Goal: Information Seeking & Learning: Learn about a topic

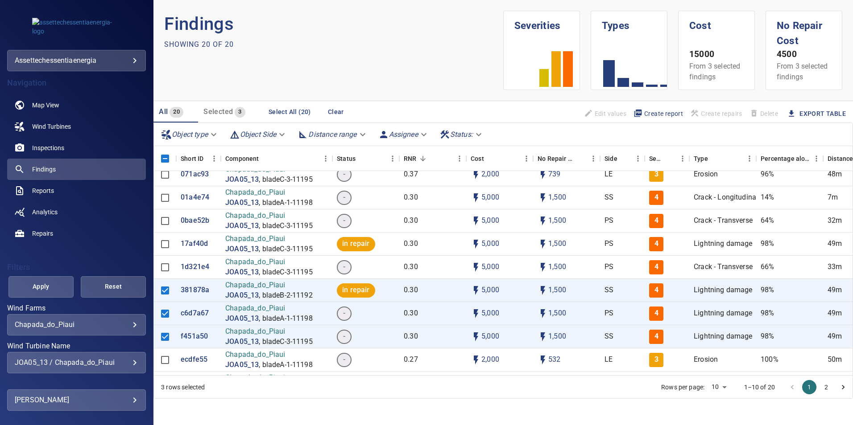
scroll to position [178, 0]
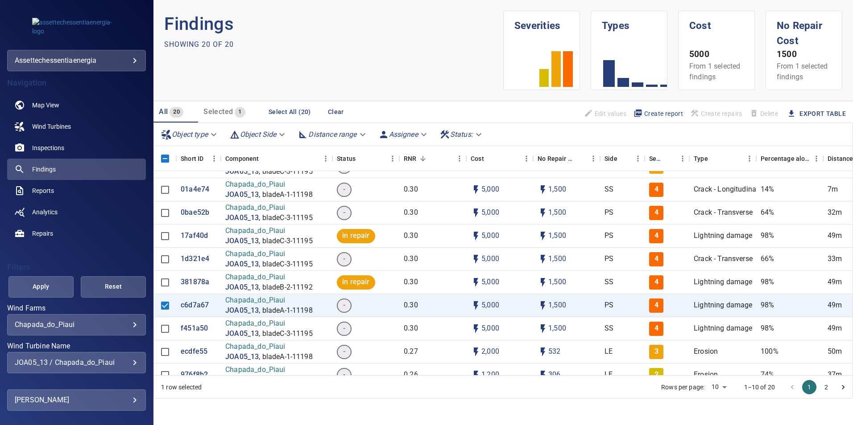
click at [114, 365] on div "JOA05_13 / Chapada_do_Piaui" at bounding box center [77, 363] width 124 height 8
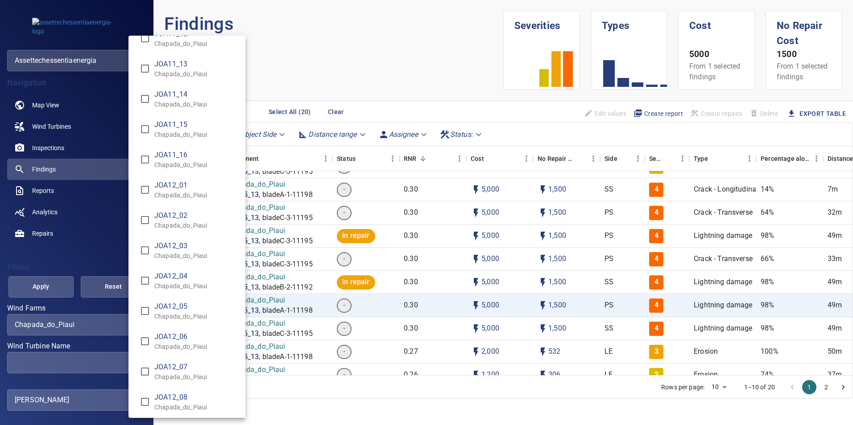
scroll to position [5352, 0]
click at [180, 338] on span "JOA12_07" at bounding box center [196, 340] width 84 height 11
type input "**********"
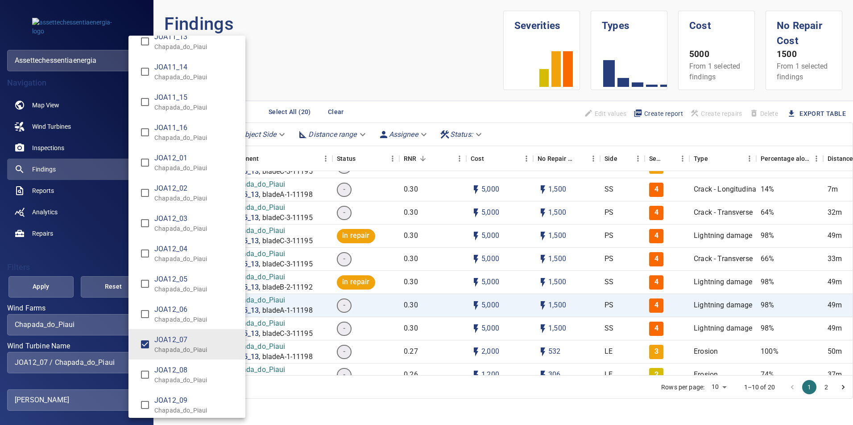
click at [62, 289] on div "Wind Turbine Name" at bounding box center [426, 212] width 853 height 425
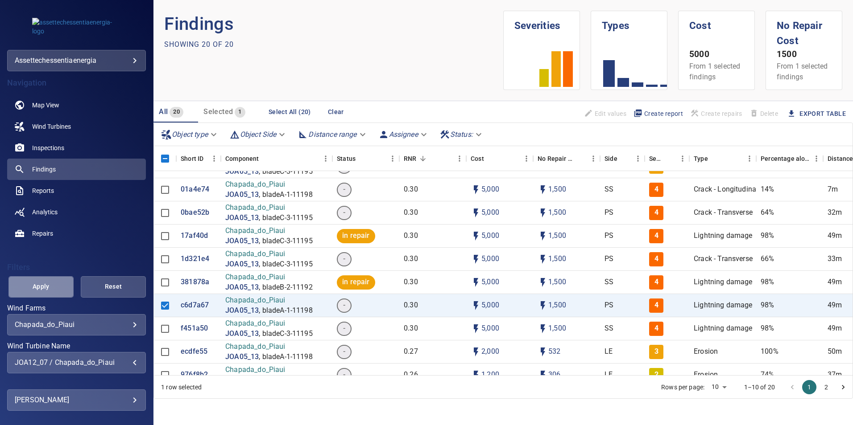
click at [62, 289] on button "Apply" at bounding box center [40, 287] width 65 height 21
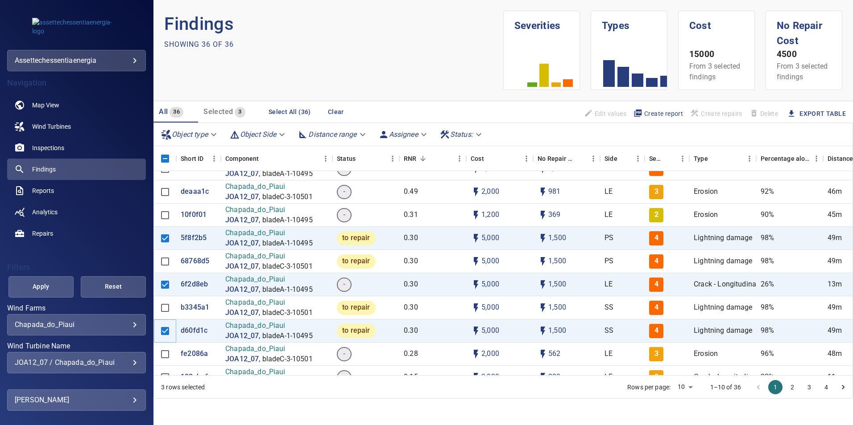
scroll to position [58, 0]
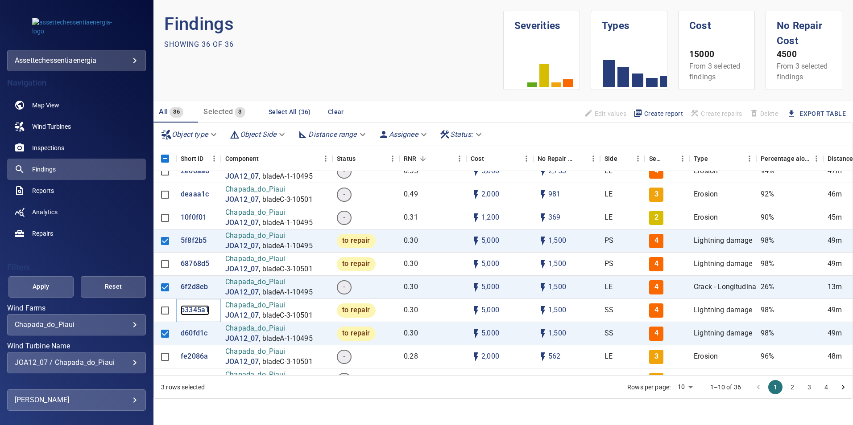
click at [198, 307] on p "b3345a1" at bounding box center [195, 311] width 29 height 10
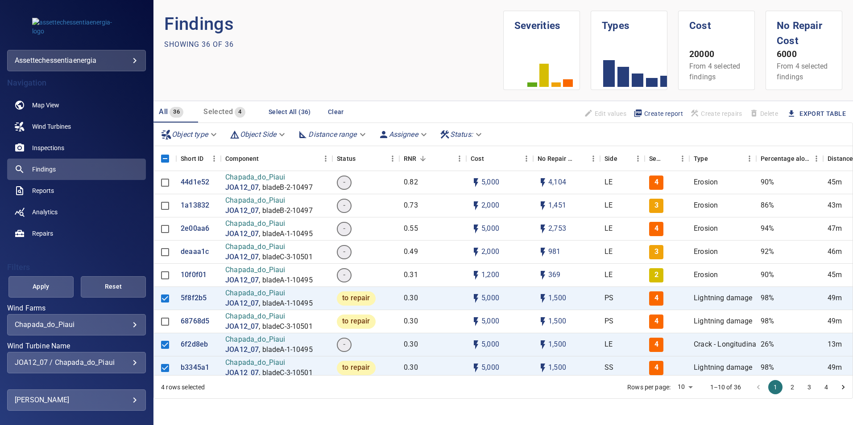
click at [116, 363] on div "JOA12_07 / Chapada_do_Piaui" at bounding box center [77, 363] width 124 height 8
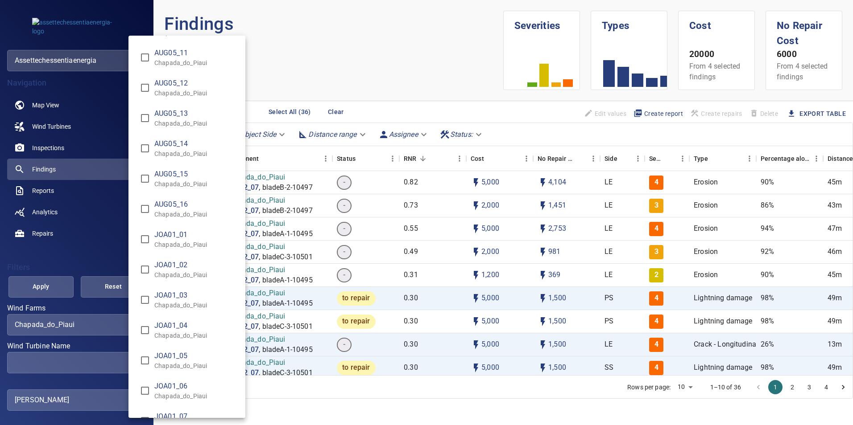
scroll to position [1293, 0]
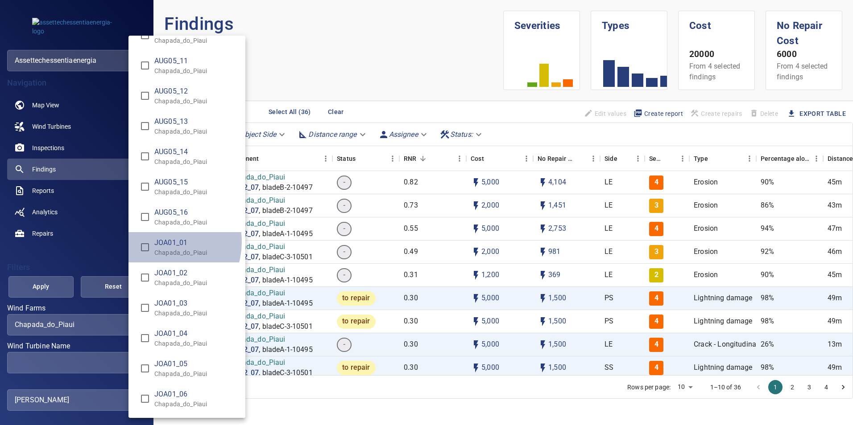
click at [161, 242] on span "JOA01_01" at bounding box center [196, 243] width 84 height 11
type input "**********"
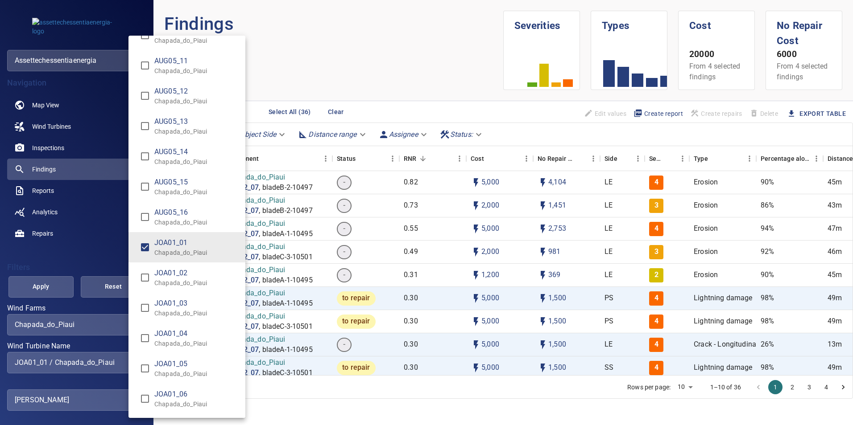
click at [61, 289] on div "Wind Turbine Name" at bounding box center [426, 212] width 853 height 425
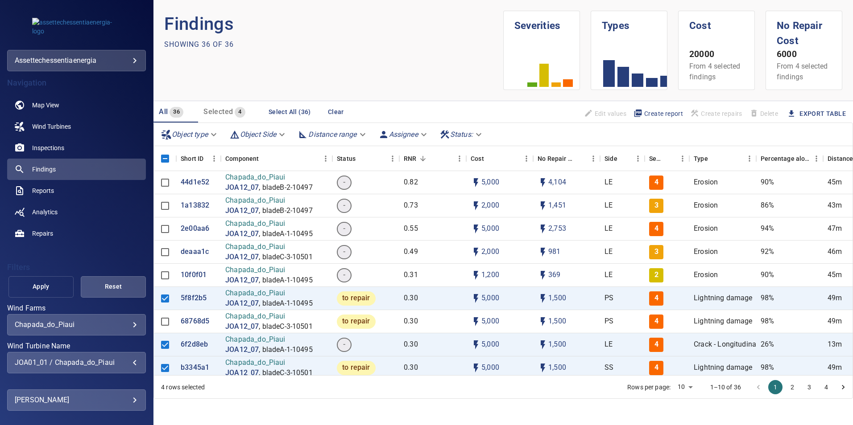
click at [51, 286] on span "Apply" at bounding box center [41, 286] width 43 height 11
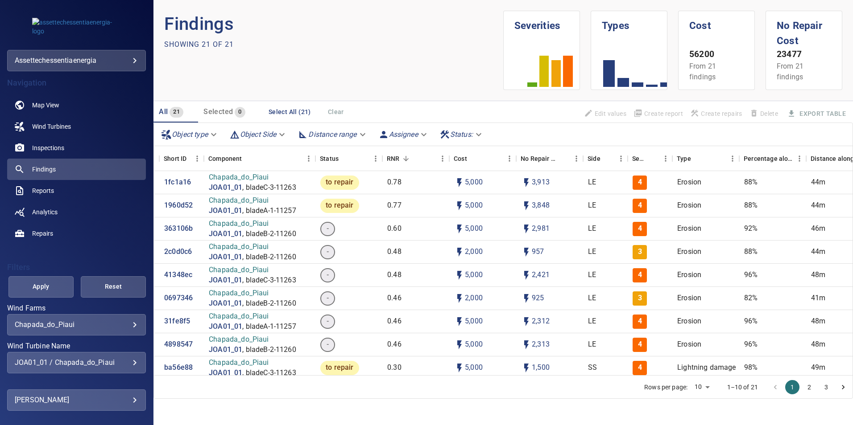
scroll to position [0, 0]
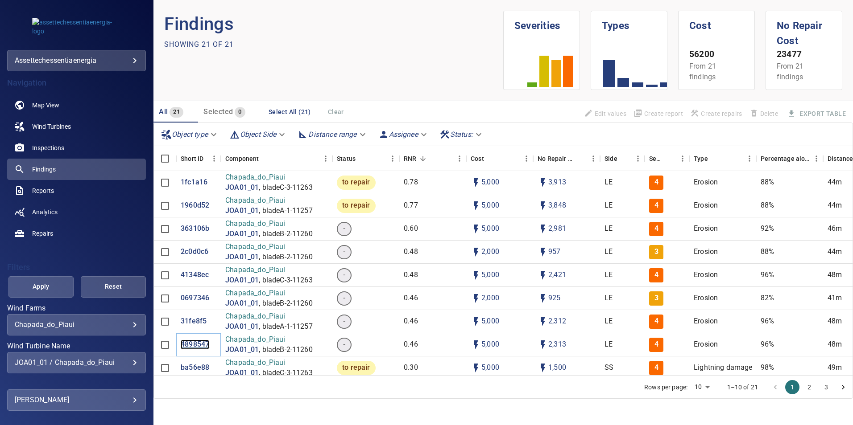
click at [189, 343] on p "4898547" at bounding box center [195, 345] width 29 height 10
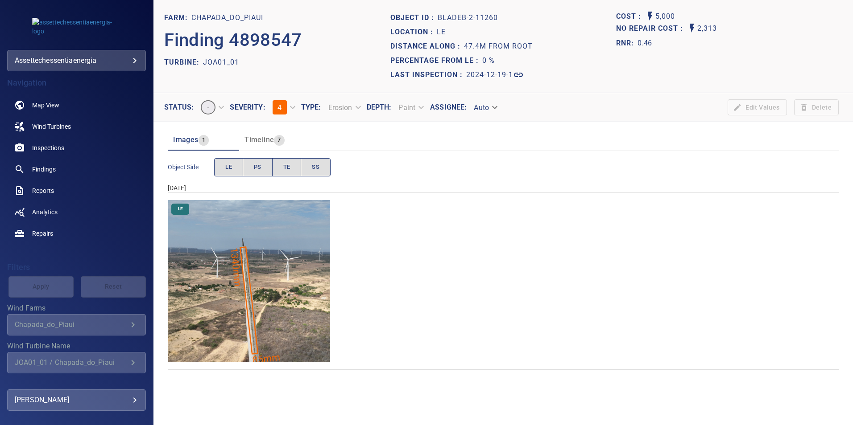
click at [249, 300] on img "Chapada_do_Piaui/JOA01_01/2024-12-19-1/2024-12-19-2/image84wp84.jpg" at bounding box center [249, 281] width 162 height 162
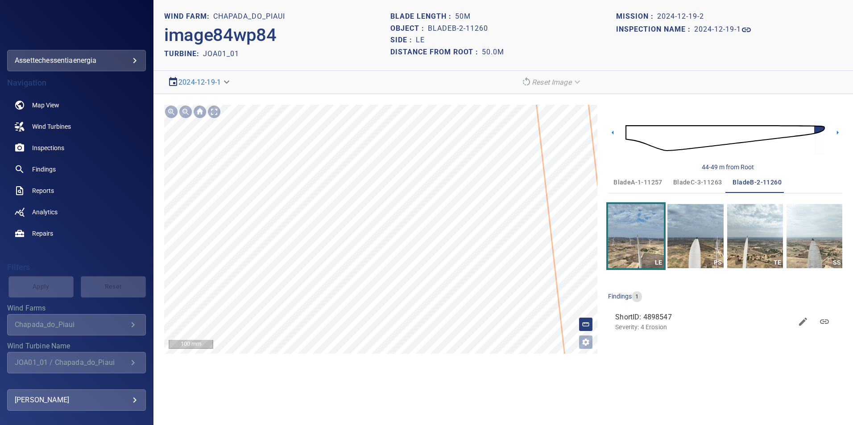
click at [486, 295] on div "Chapada_do_Piaui/JOA01_01/48985470-dd8b-11ef-9886-632c65bb2d13 Severity 4 Erosi…" at bounding box center [380, 229] width 433 height 249
click at [544, 239] on div "Chapada_do_Piaui/JOA01_01/48985470-dd8b-11ef-9886-632c65bb2d13 Severity 4 Erosi…" at bounding box center [380, 229] width 433 height 249
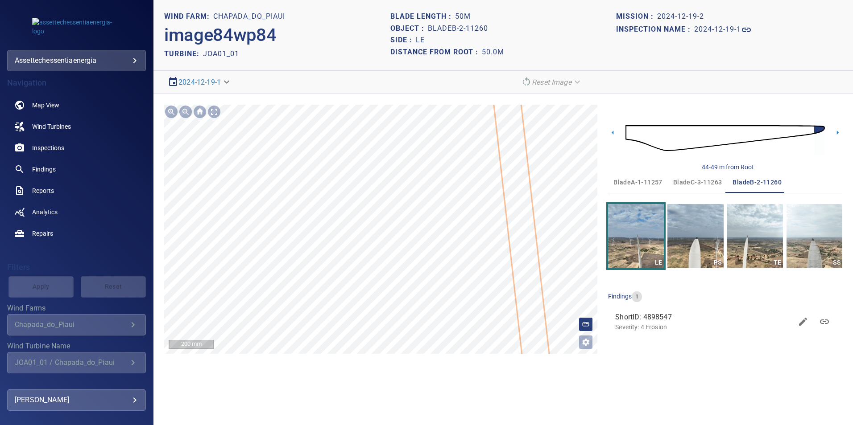
click at [500, 207] on div "Chapada_do_Piaui/JOA01_01/48985470-dd8b-11ef-9886-632c65bb2d13 Severity 4 Erosi…" at bounding box center [380, 229] width 433 height 249
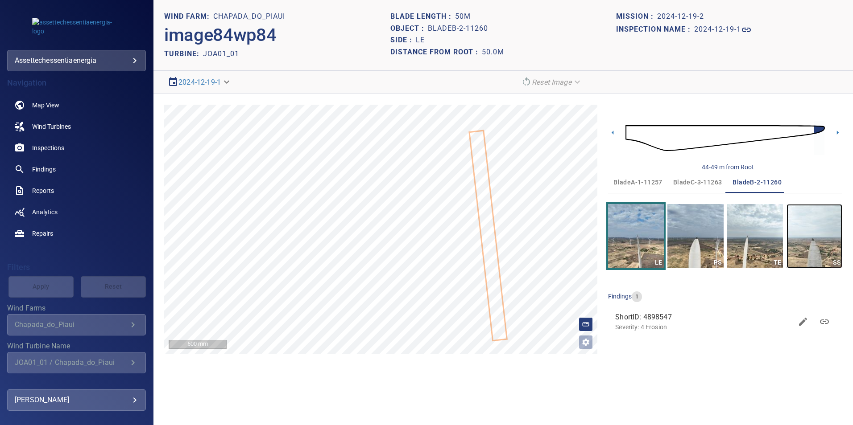
click at [822, 247] on img "button" at bounding box center [814, 236] width 56 height 64
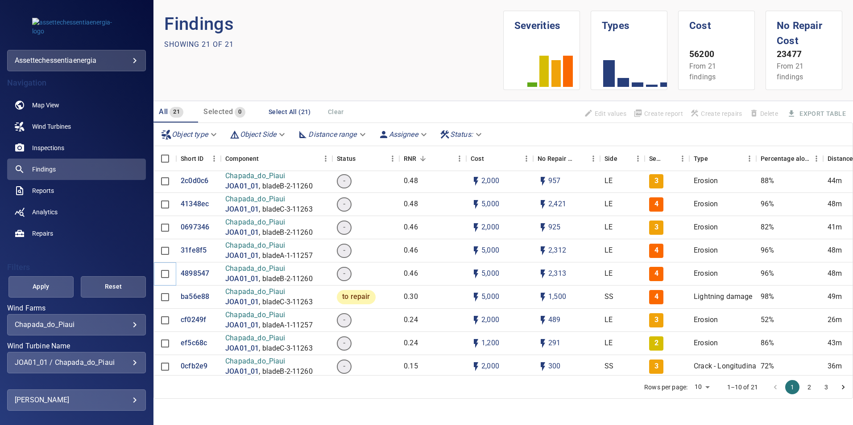
scroll to position [89, 0]
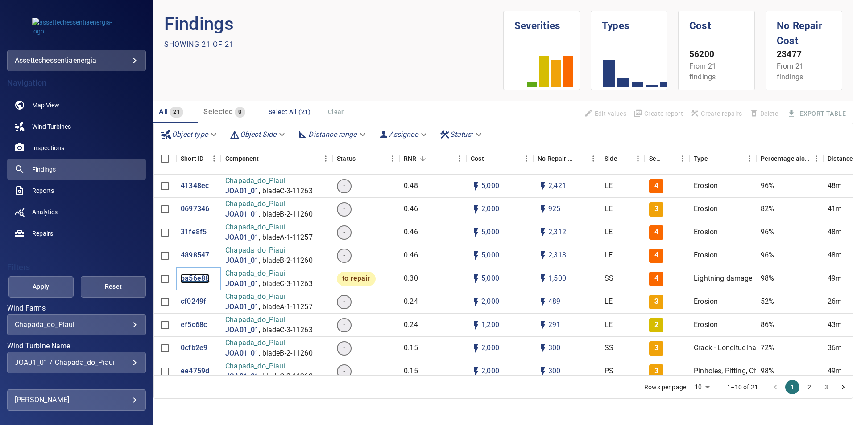
click at [197, 280] on p "ba56e88" at bounding box center [195, 279] width 29 height 10
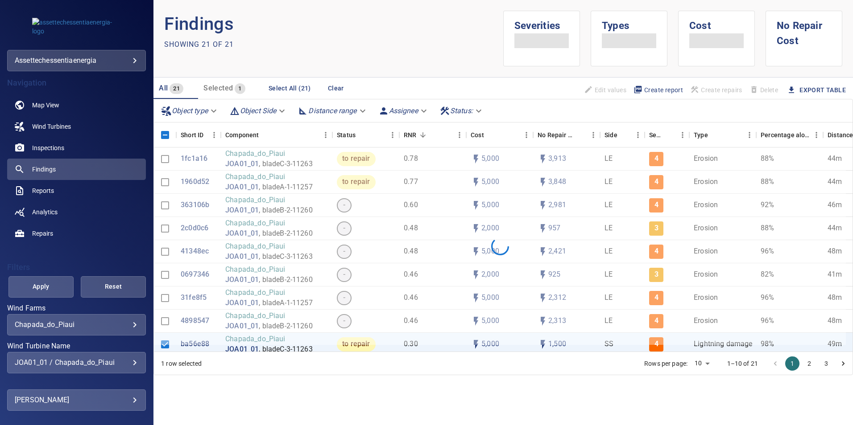
click at [117, 364] on div "JOA01_01 / Chapada_do_Piaui" at bounding box center [77, 363] width 124 height 8
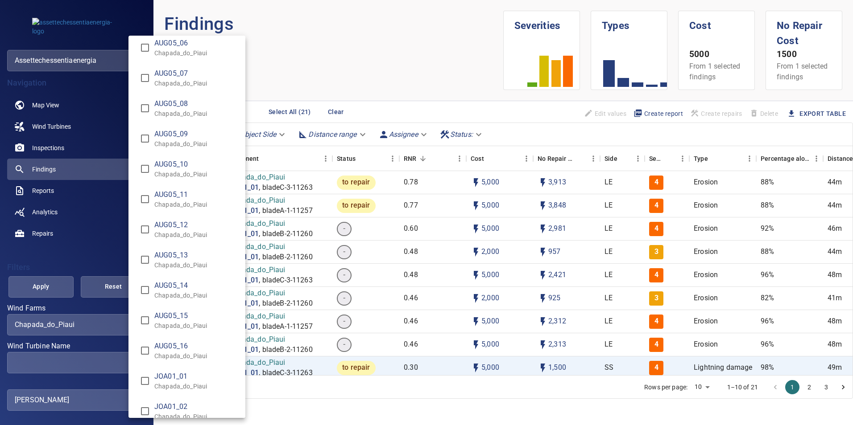
scroll to position [1383, 0]
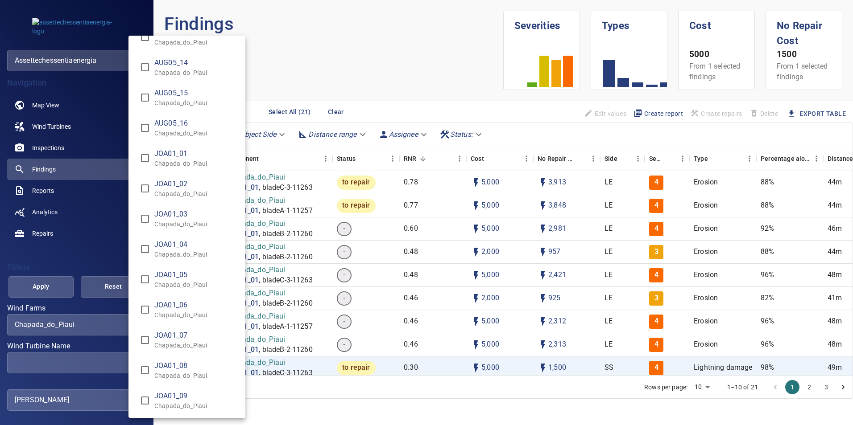
type input "**********"
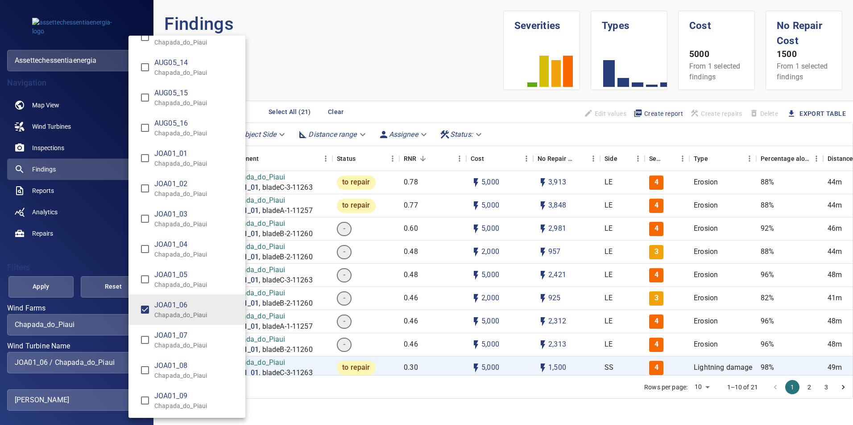
click at [35, 288] on div "Wind Turbine Name" at bounding box center [426, 212] width 853 height 425
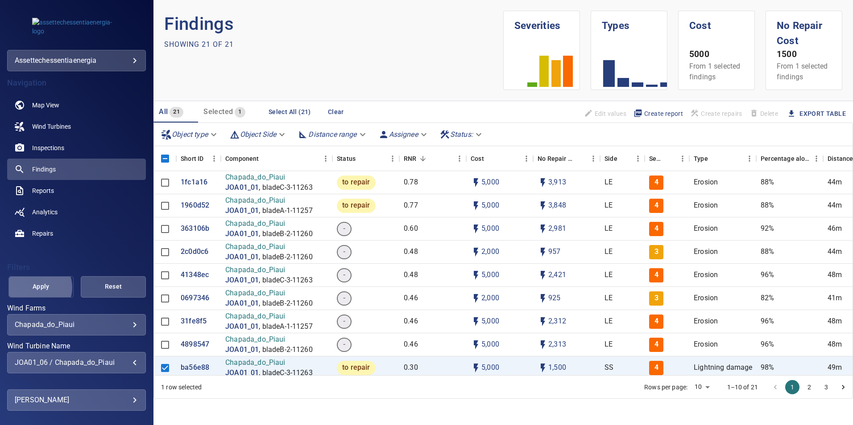
click at [35, 287] on span "Apply" at bounding box center [41, 286] width 43 height 11
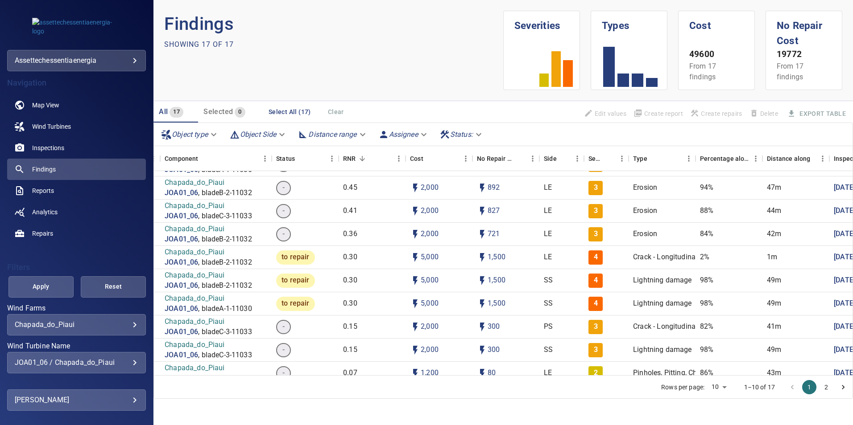
scroll to position [134, 0]
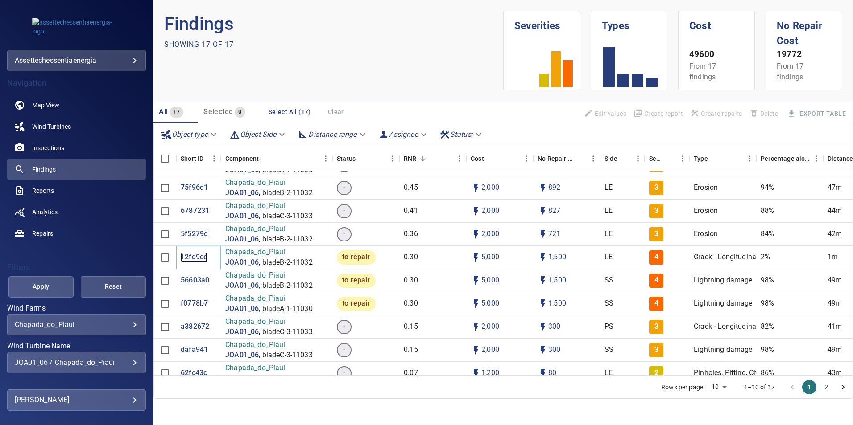
click at [193, 257] on p "12fd9ce" at bounding box center [194, 257] width 27 height 10
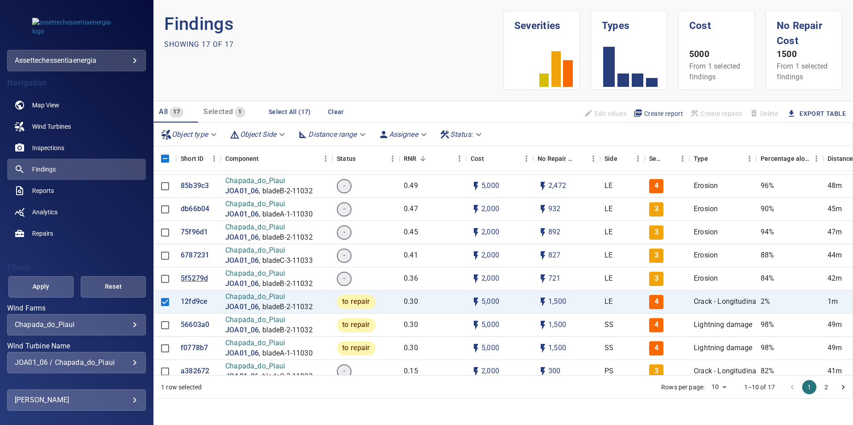
scroll to position [134, 0]
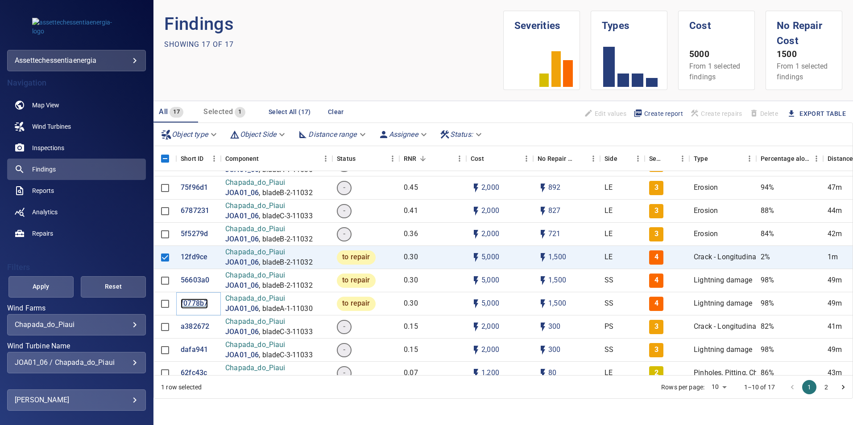
click at [186, 301] on p "f0778b7" at bounding box center [194, 304] width 27 height 10
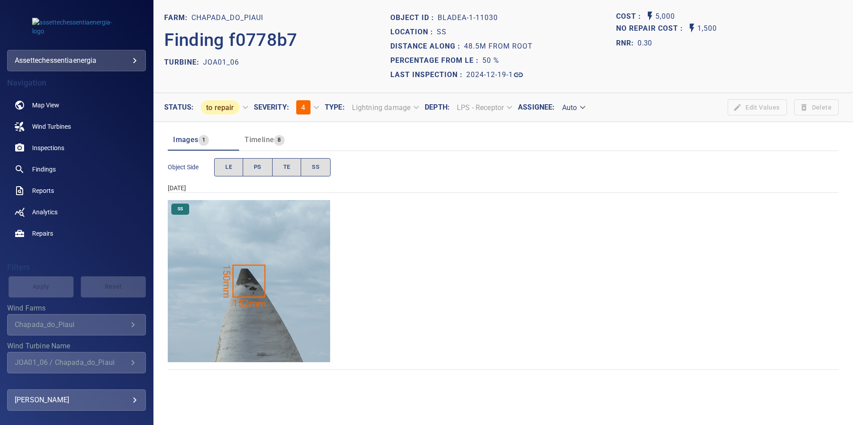
click at [249, 266] on img "Chapada_do_Piaui/JOA01_06/2024-12-19-1/2024-12-19-1/image52wp52.jpg" at bounding box center [249, 281] width 162 height 162
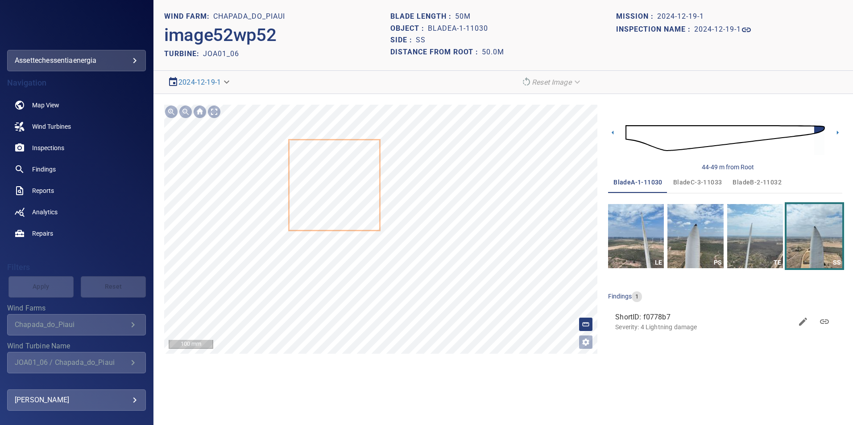
click at [323, 357] on div "**********" at bounding box center [502, 229] width 699 height 271
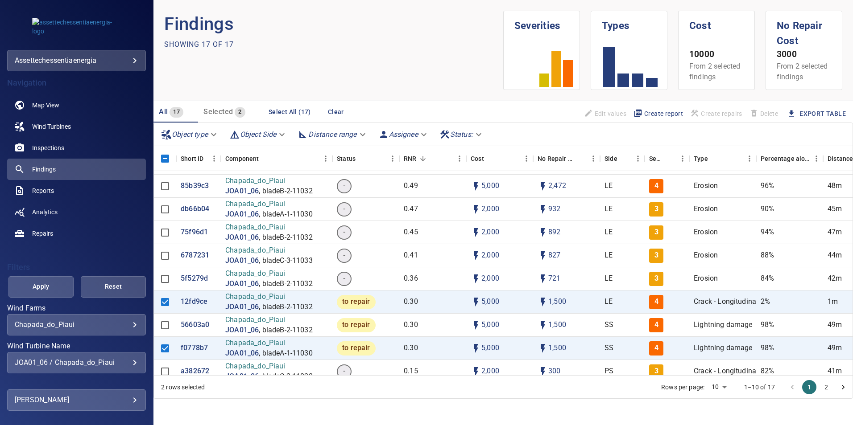
scroll to position [134, 0]
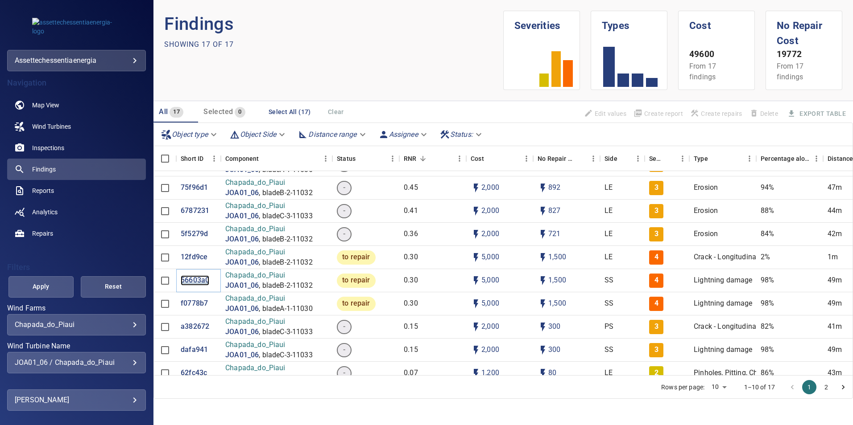
click at [190, 279] on p "56603a0" at bounding box center [195, 281] width 29 height 10
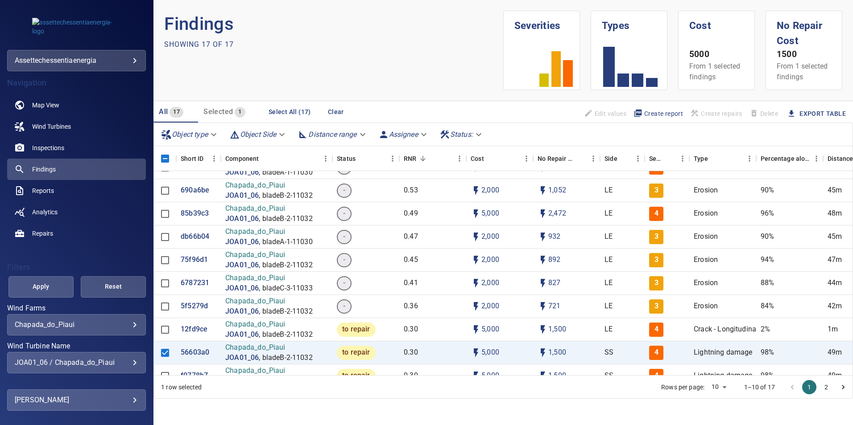
scroll to position [89, 0]
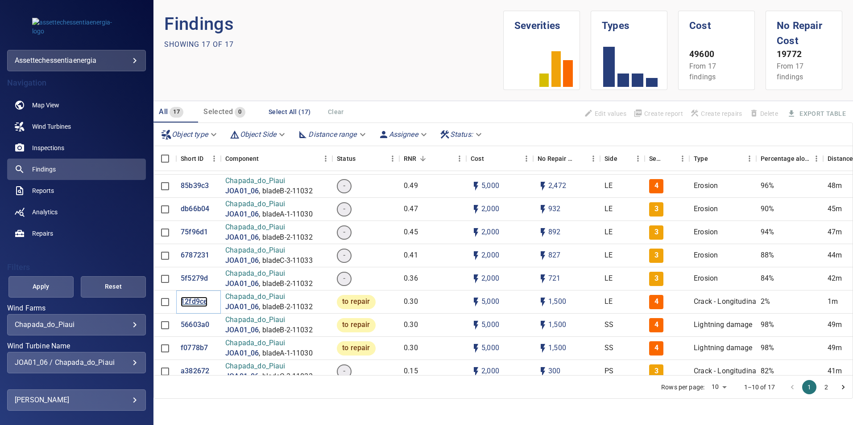
click at [196, 301] on p "12fd9ce" at bounding box center [194, 302] width 27 height 10
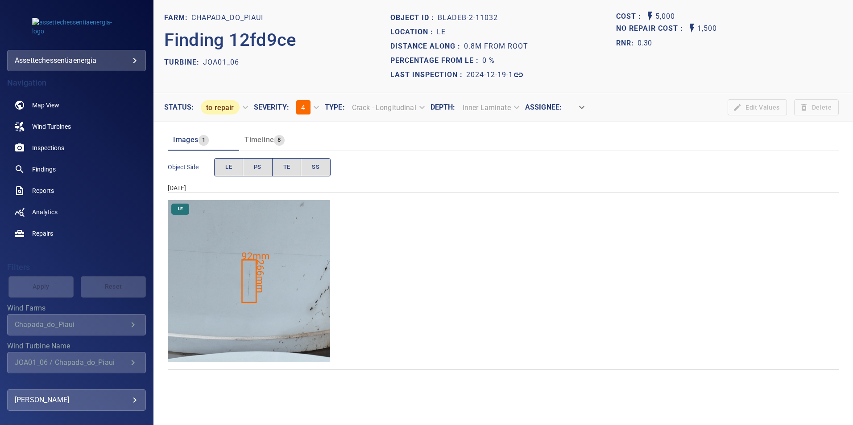
click at [249, 285] on img "Chapada_do_Piaui/JOA01_06/2024-12-19-1/2024-12-19-2/image70wp70.jpg" at bounding box center [249, 281] width 162 height 162
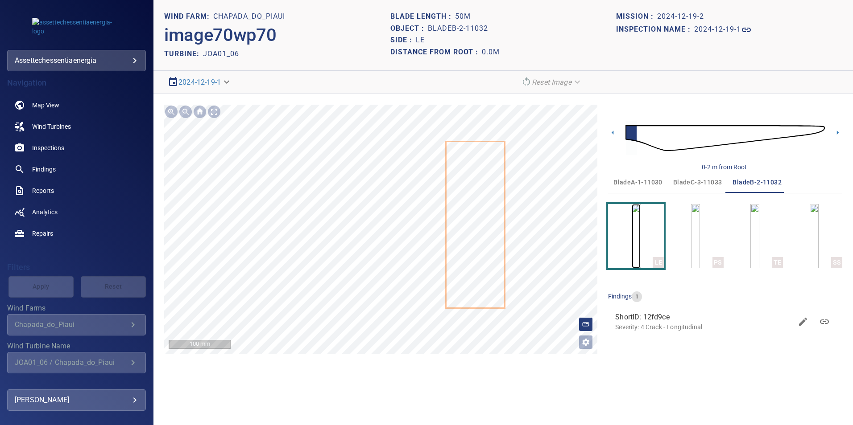
click at [633, 231] on img "button" at bounding box center [636, 236] width 9 height 64
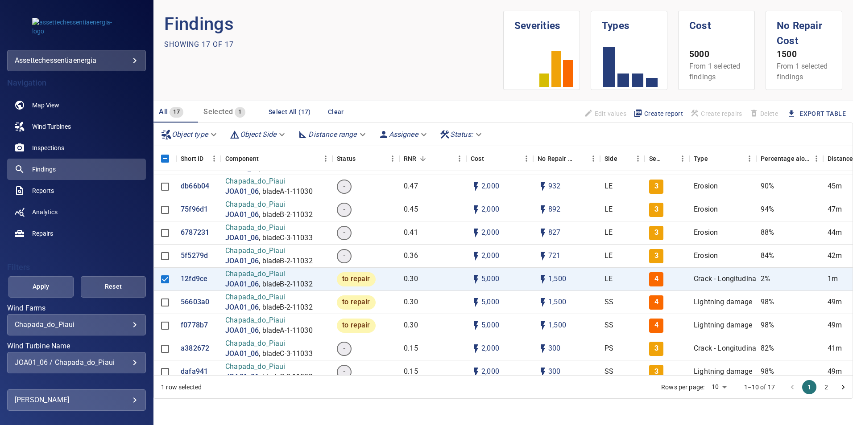
scroll to position [178, 0]
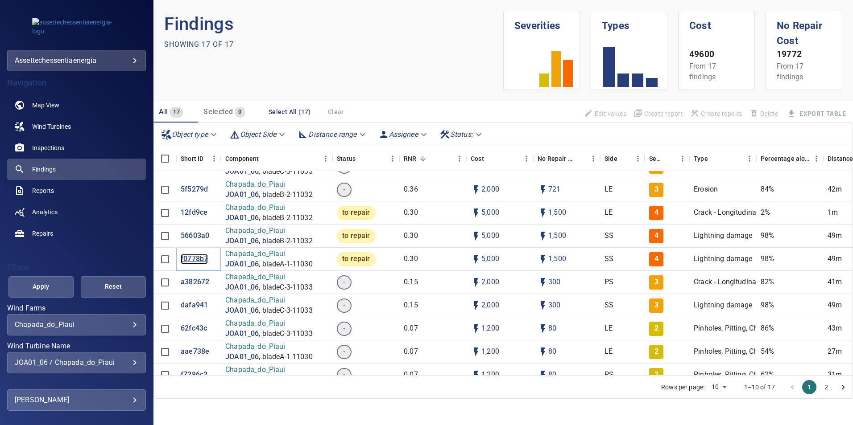
click at [186, 255] on p "f0778b7" at bounding box center [194, 259] width 27 height 10
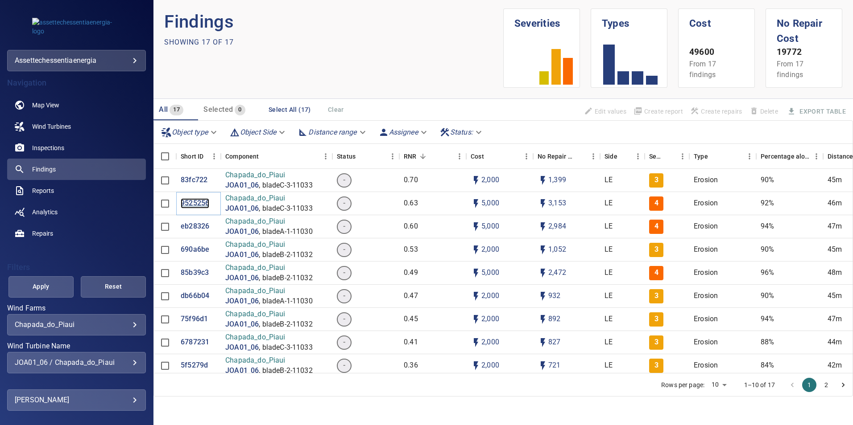
click at [190, 199] on p "9525256" at bounding box center [195, 203] width 29 height 10
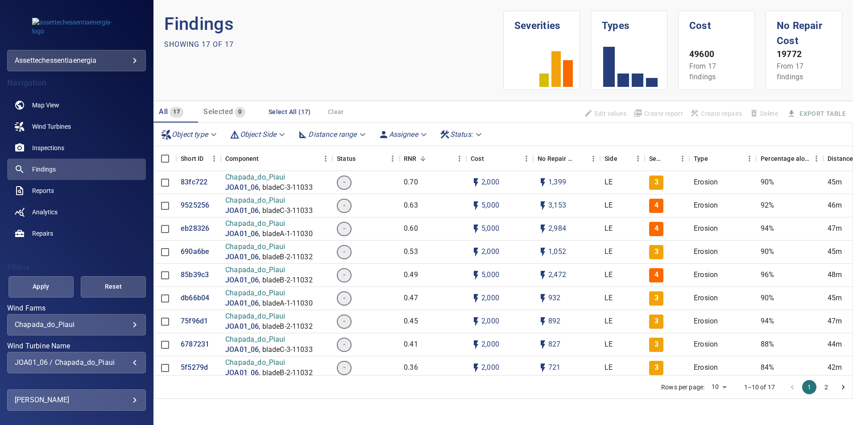
click at [98, 363] on div "JOA01_06 / Chapada_do_Piaui" at bounding box center [77, 363] width 124 height 8
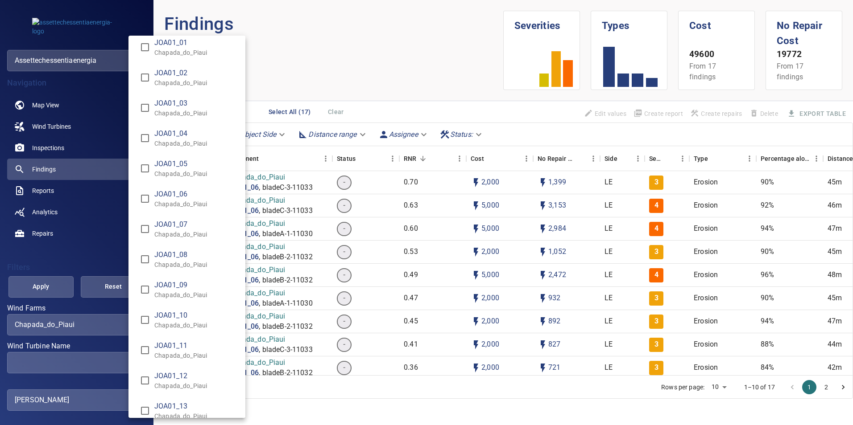
scroll to position [1427, 0]
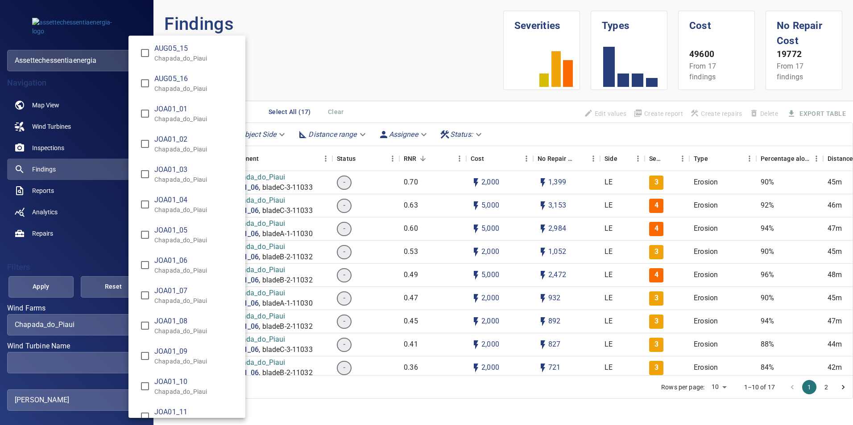
click at [170, 290] on span "JOA01_07" at bounding box center [196, 291] width 84 height 11
type input "**********"
click at [50, 283] on div "Wind Turbine Name" at bounding box center [426, 212] width 853 height 425
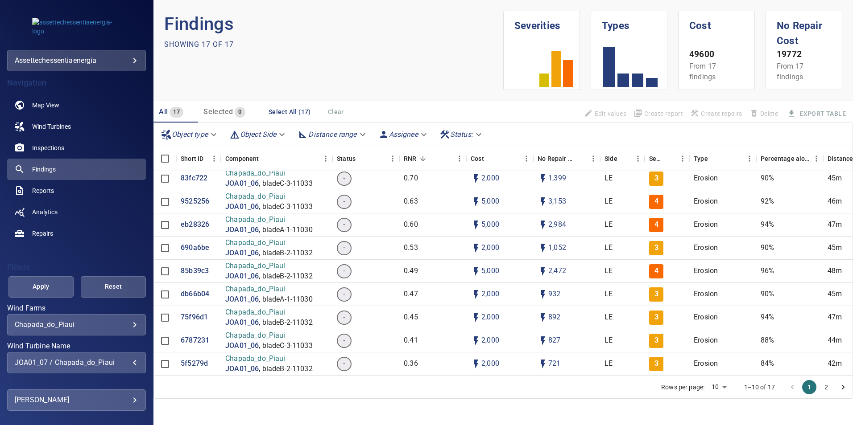
scroll to position [0, 0]
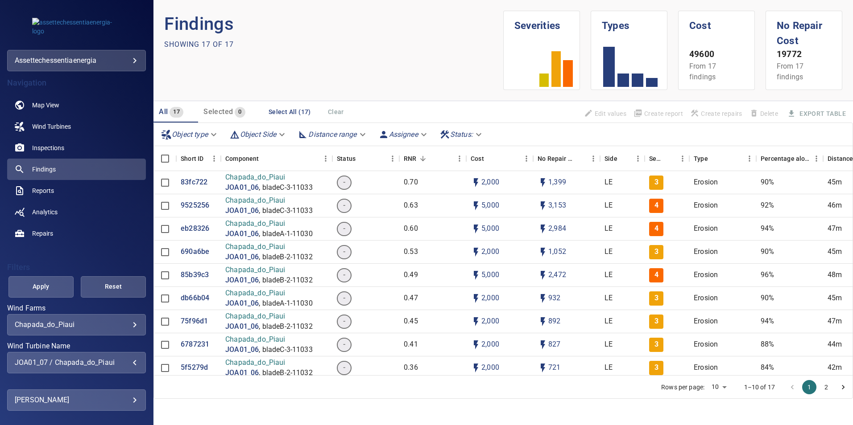
click at [104, 360] on div "JOA01_07 / Chapada_do_Piaui" at bounding box center [77, 363] width 124 height 8
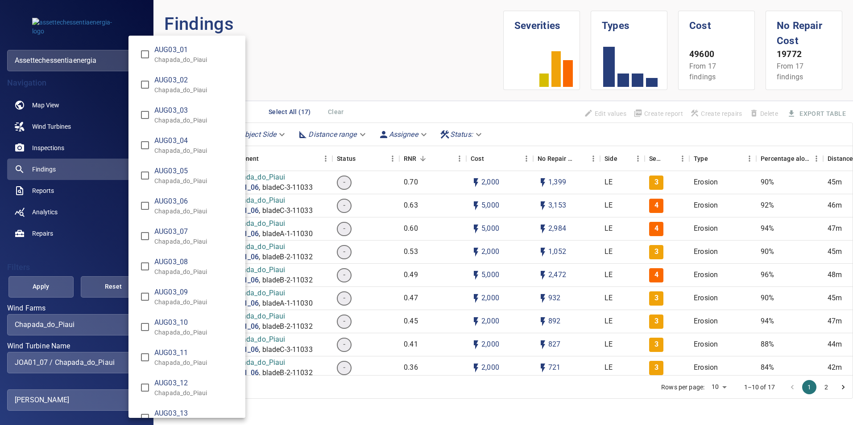
scroll to position [1496, 0]
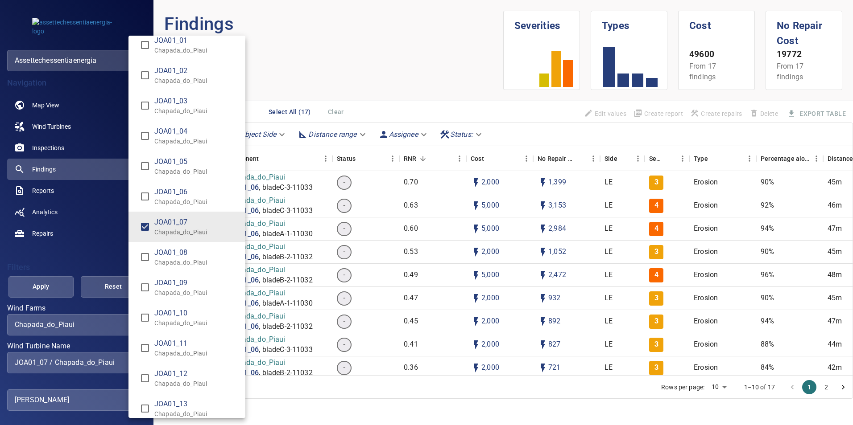
click at [32, 282] on div "Wind Turbine Name" at bounding box center [426, 212] width 853 height 425
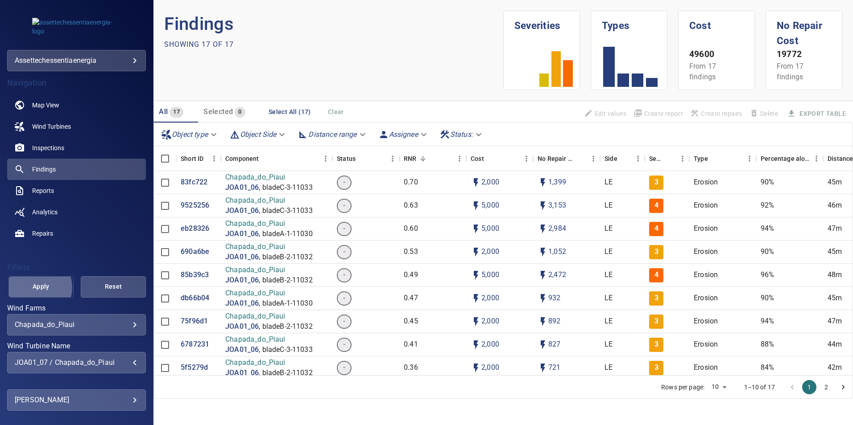
click at [35, 288] on span "Apply" at bounding box center [41, 286] width 43 height 11
click at [35, 288] on div "Apply Reset" at bounding box center [76, 287] width 139 height 21
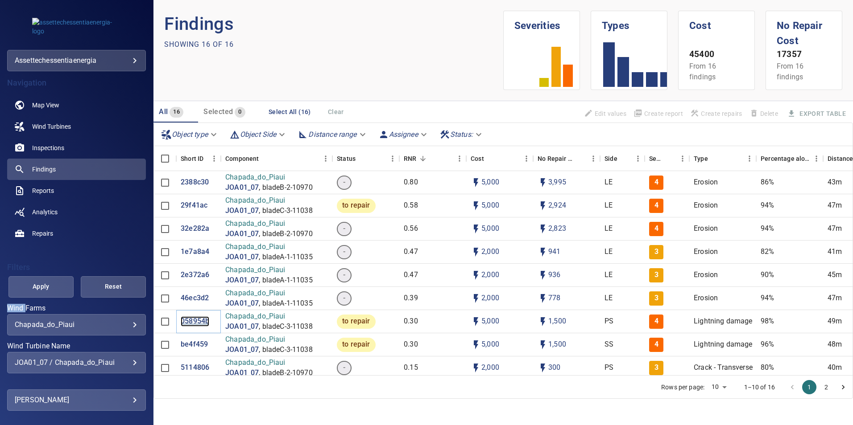
click at [196, 318] on p "058954b" at bounding box center [195, 322] width 29 height 10
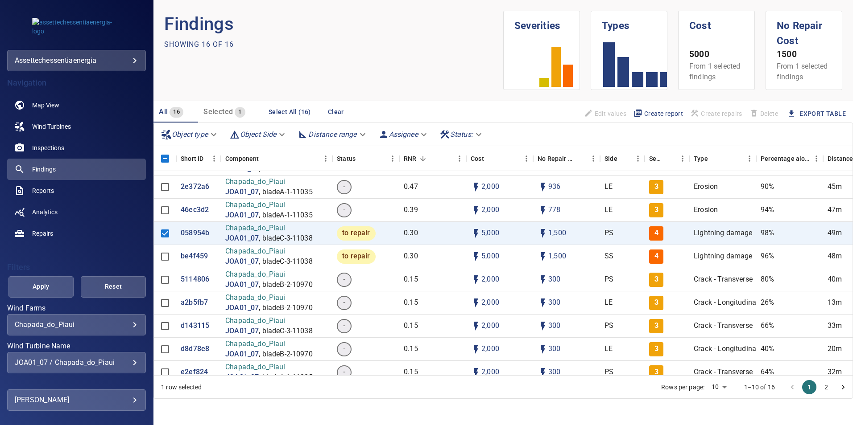
scroll to position [89, 0]
click at [192, 256] on p "be4f459" at bounding box center [194, 256] width 27 height 10
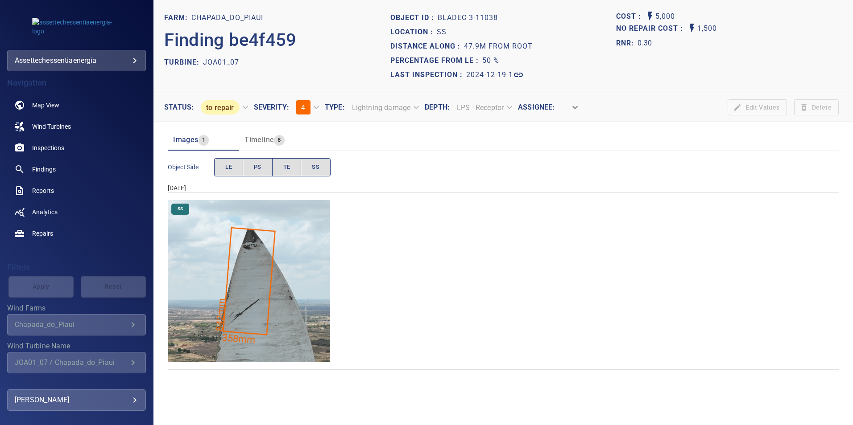
click at [256, 280] on img "Chapada_do_Piaui/JOA01_07/2024-12-19-1/2024-12-19-3/image189wp189.jpg" at bounding box center [249, 281] width 162 height 162
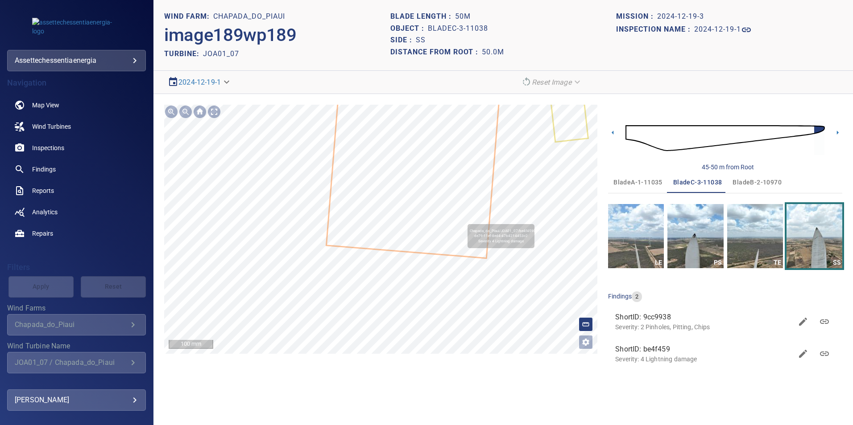
click at [479, 215] on icon at bounding box center [421, 64] width 189 height 385
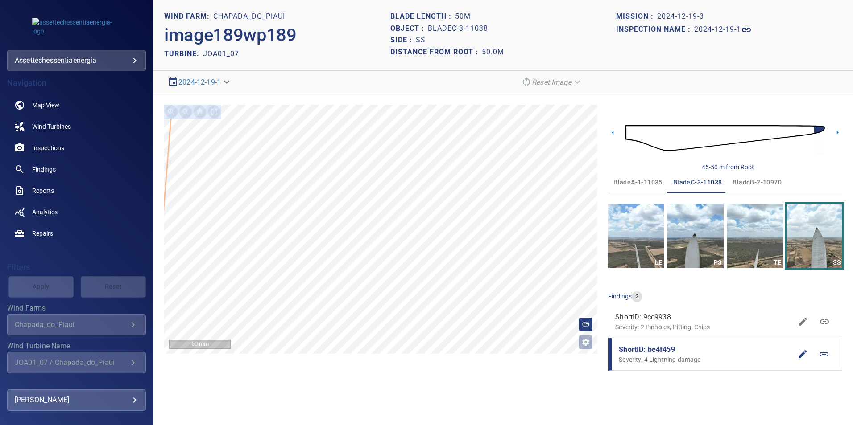
click at [411, 271] on div "**********" at bounding box center [380, 240] width 433 height 270
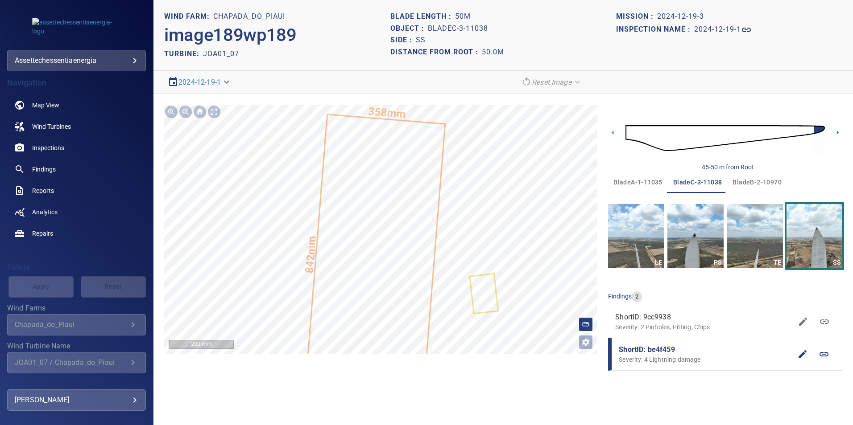
click at [445, 87] on div "**********" at bounding box center [326, 82] width 325 height 16
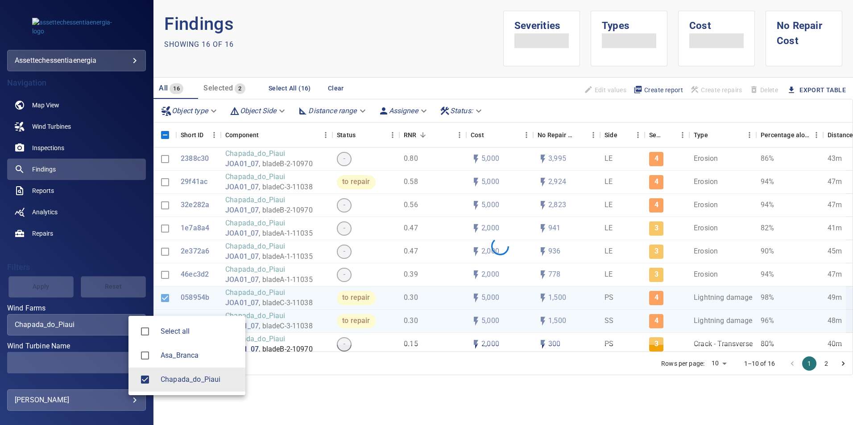
click at [112, 325] on body "**********" at bounding box center [426, 212] width 853 height 425
click at [189, 377] on span "Chapada_do_Piaui" at bounding box center [200, 380] width 78 height 11
click at [88, 360] on div at bounding box center [426, 212] width 853 height 425
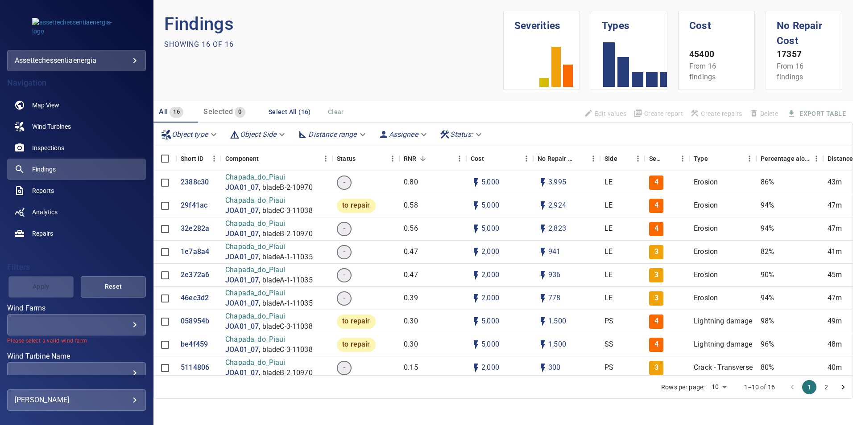
click at [112, 333] on div "​ ​" at bounding box center [76, 324] width 139 height 21
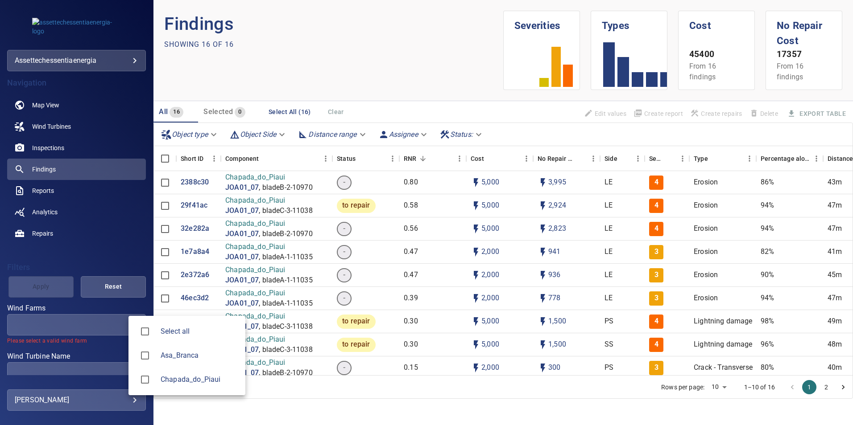
click at [126, 323] on body "**********" at bounding box center [426, 212] width 853 height 425
click at [174, 383] on span "Chapada_do_Piaui" at bounding box center [200, 380] width 78 height 11
type input "**********"
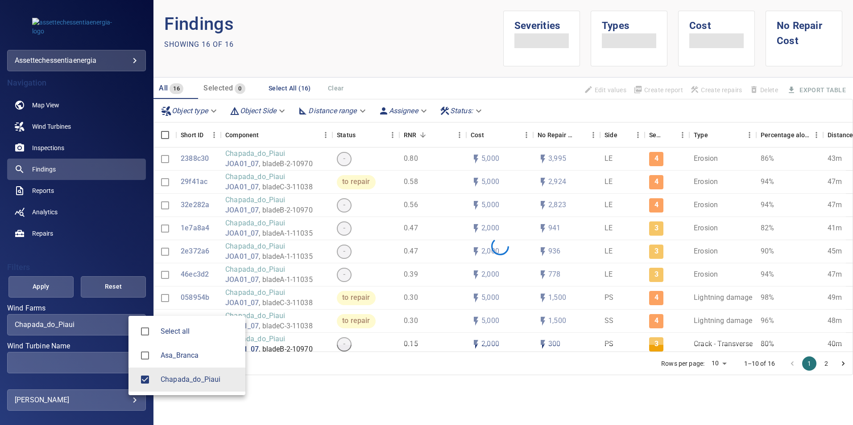
click at [52, 289] on div at bounding box center [426, 212] width 853 height 425
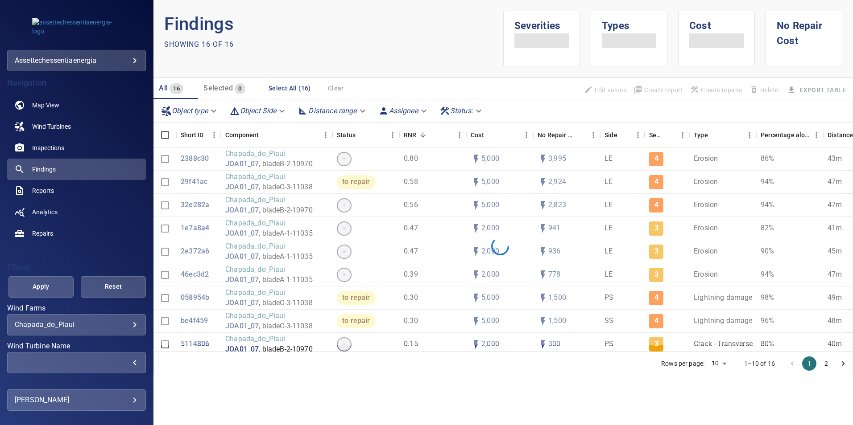
click at [123, 363] on div "​" at bounding box center [77, 363] width 124 height 8
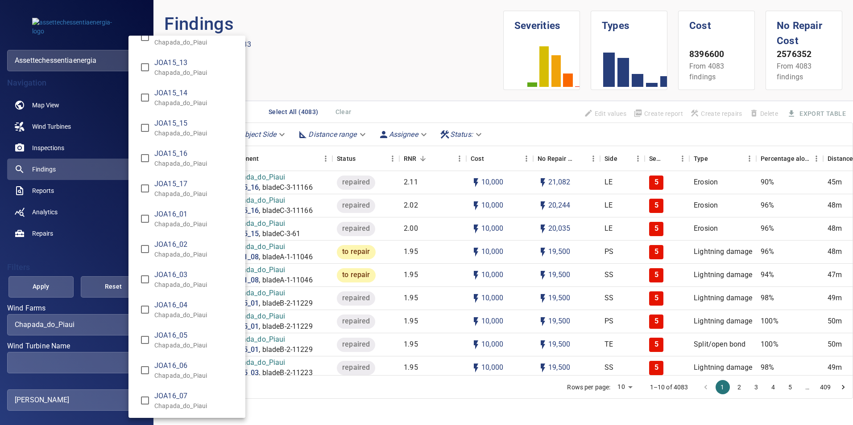
scroll to position [6824, 0]
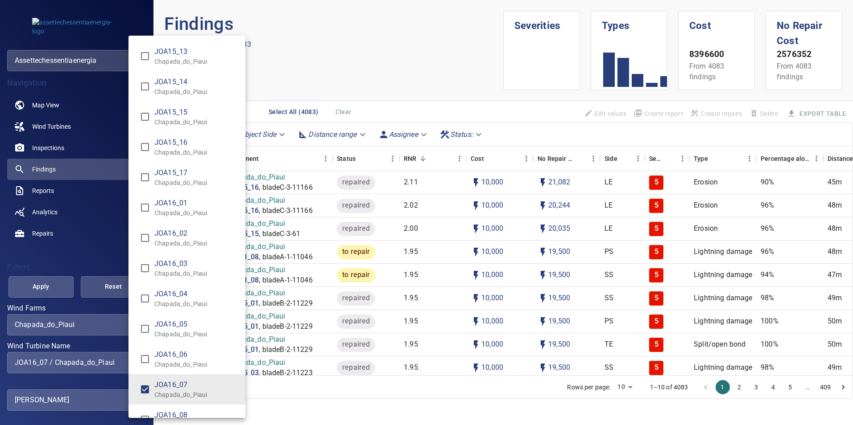
type input "**********"
click at [46, 293] on div "Wind Turbine Name" at bounding box center [426, 212] width 853 height 425
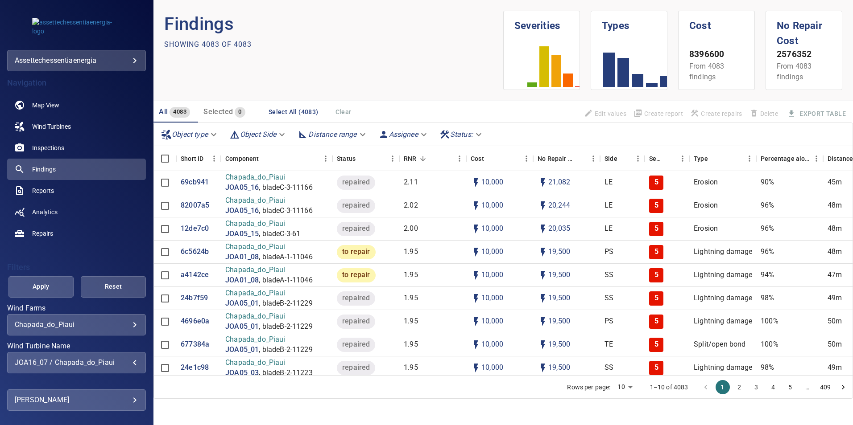
click at [46, 292] on span "Apply" at bounding box center [41, 286] width 43 height 11
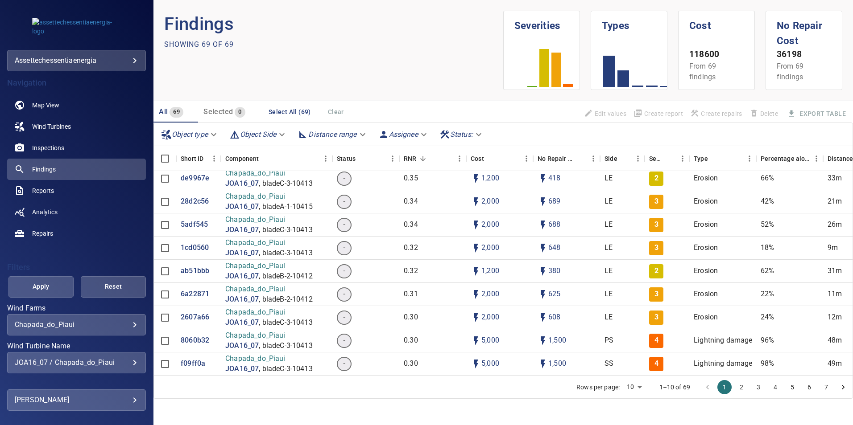
scroll to position [446, 0]
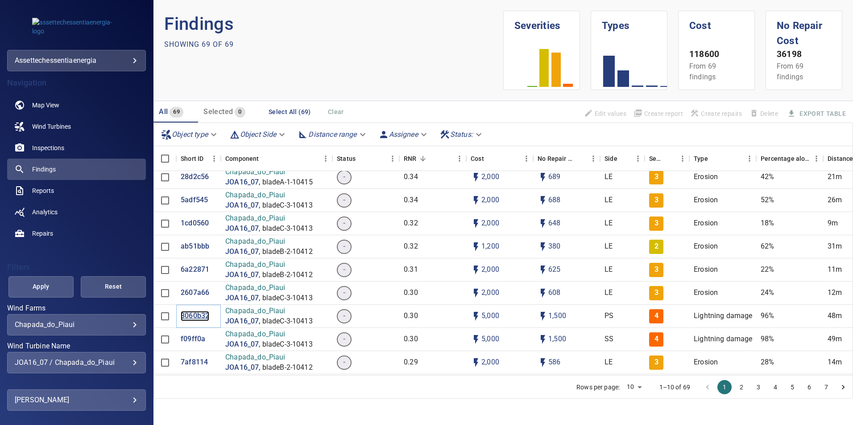
click at [198, 319] on p "8060b32" at bounding box center [195, 316] width 29 height 10
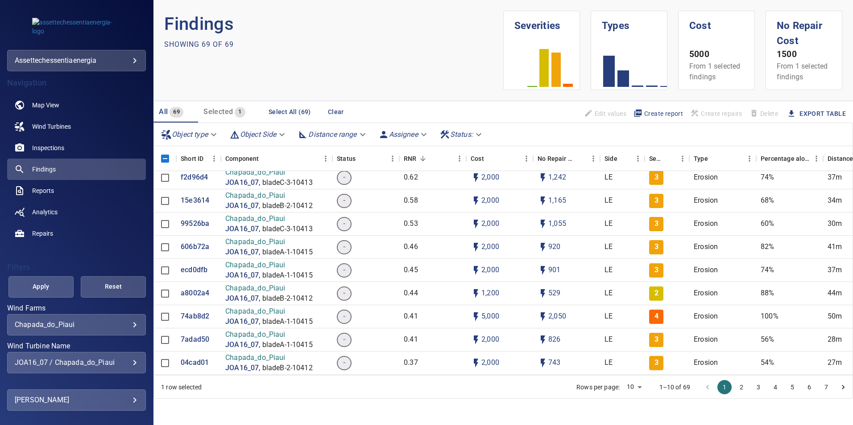
scroll to position [223, 0]
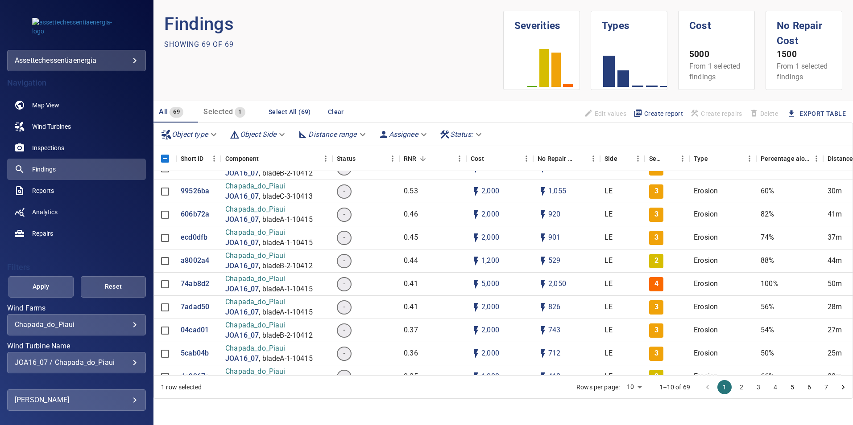
click at [123, 362] on div "JOA16_07 / Chapada_do_Piaui" at bounding box center [77, 363] width 124 height 8
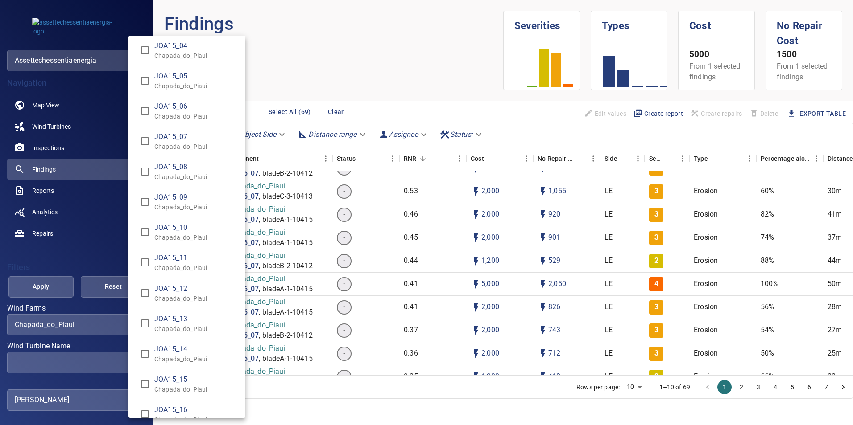
scroll to position [6601, 0]
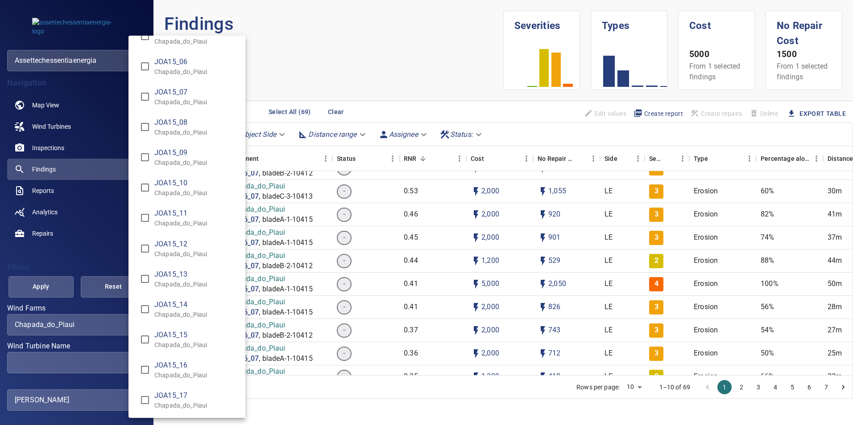
click at [185, 371] on p "Chapada_do_Piaui" at bounding box center [196, 375] width 84 height 9
type input "**********"
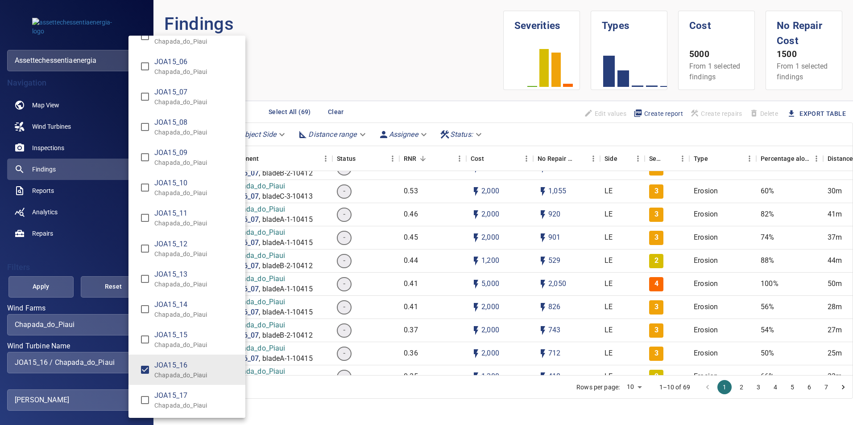
click at [45, 291] on div "Wind Turbine Name" at bounding box center [426, 212] width 853 height 425
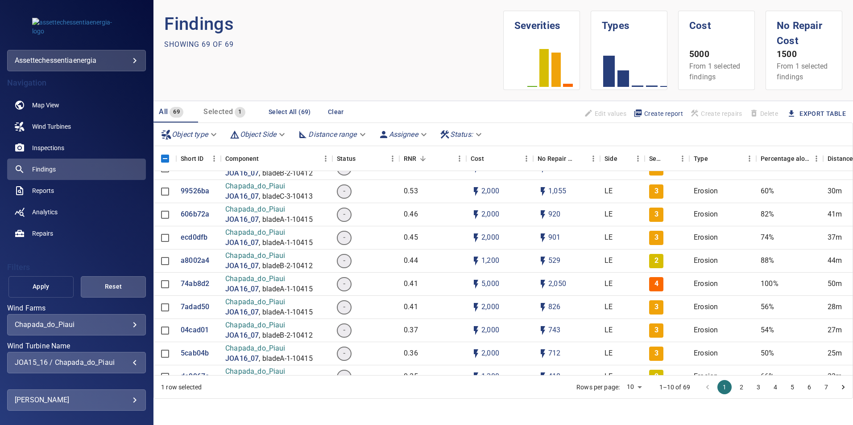
click at [52, 282] on span "Apply" at bounding box center [41, 286] width 43 height 11
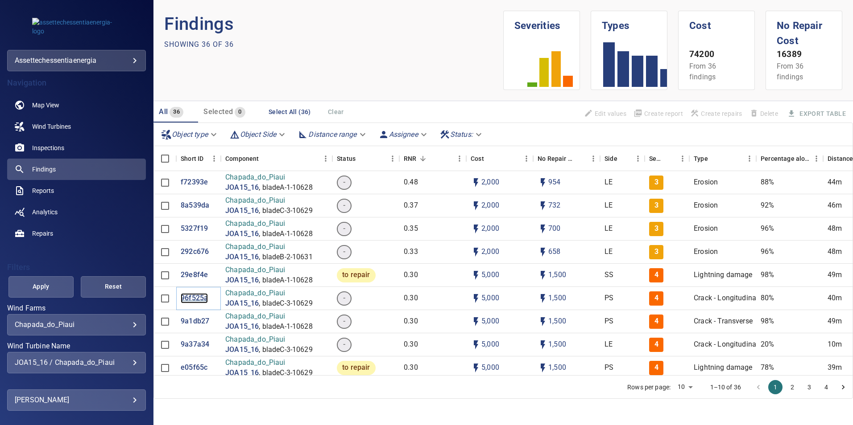
click at [194, 296] on p "96f525a" at bounding box center [194, 298] width 27 height 10
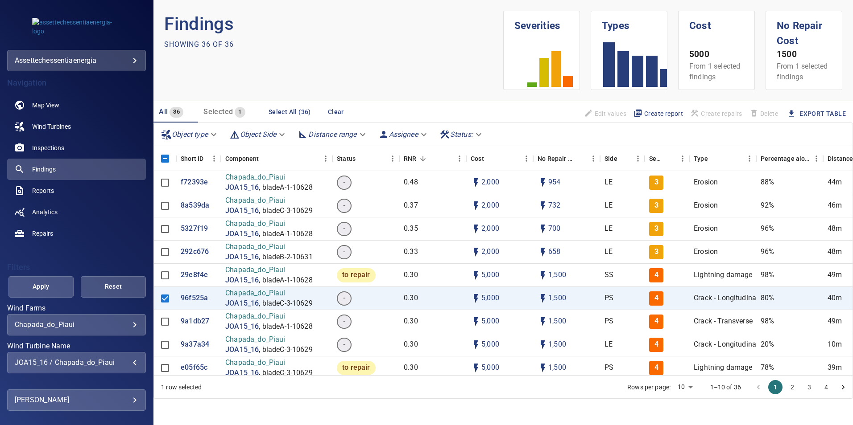
click at [91, 360] on div "JOA15_16 / Chapada_do_Piaui" at bounding box center [77, 363] width 124 height 8
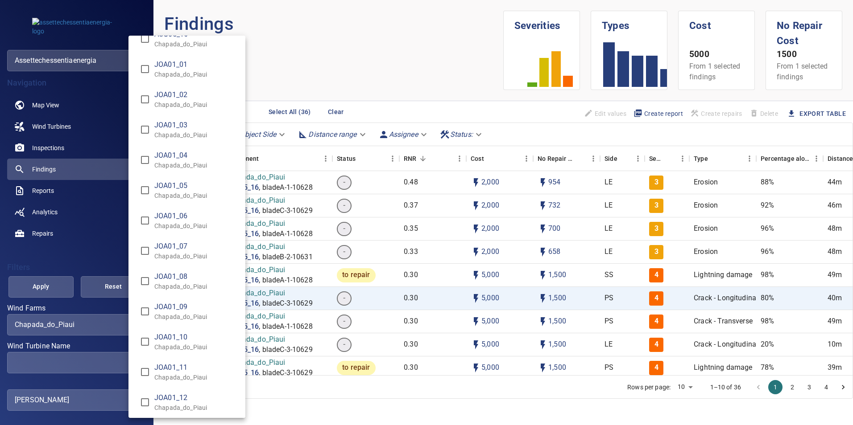
scroll to position [1516, 0]
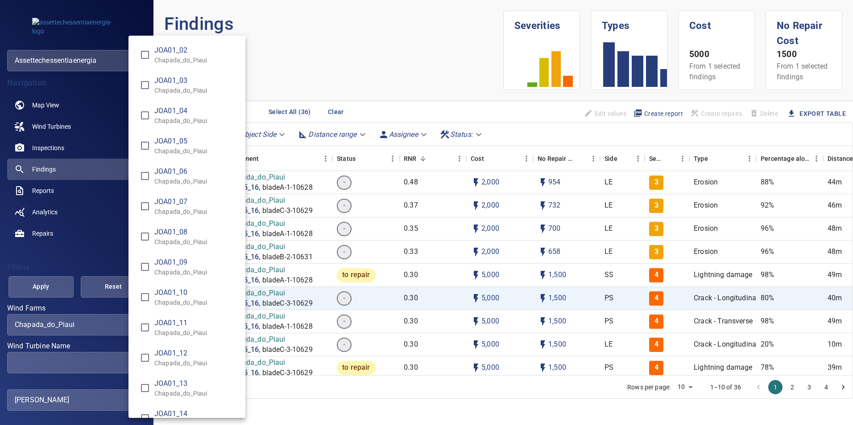
click at [164, 358] on span "JOA01_12" at bounding box center [196, 353] width 84 height 11
type input "**********"
click at [49, 289] on div "Wind Turbine Name" at bounding box center [426, 212] width 853 height 425
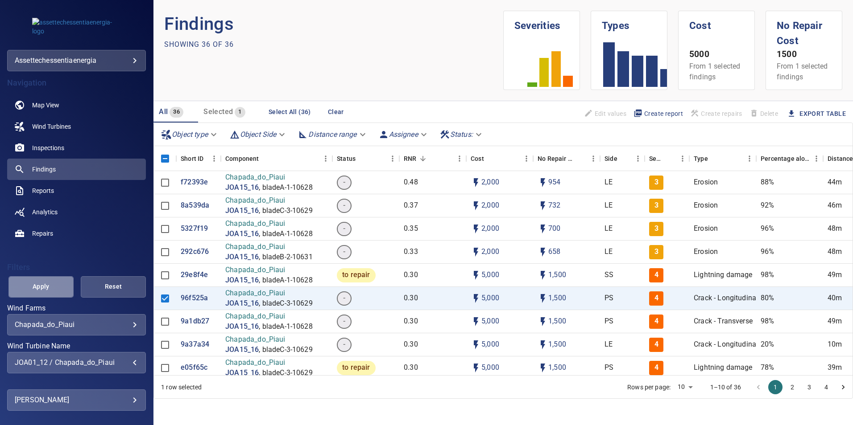
click at [49, 289] on span "Apply" at bounding box center [41, 286] width 43 height 11
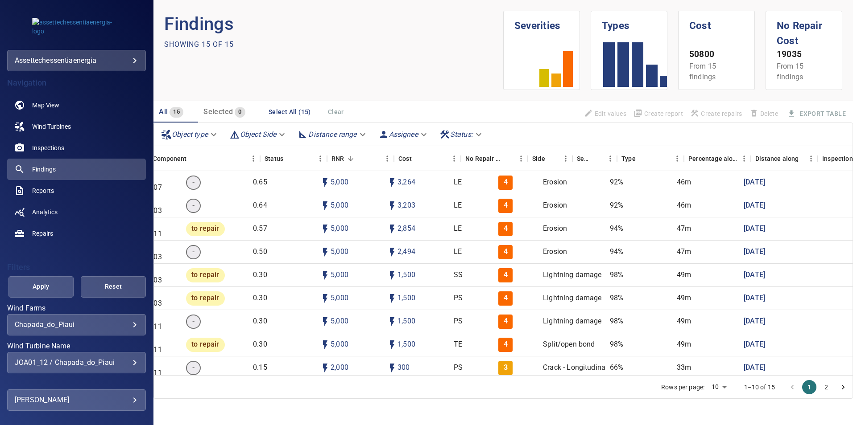
scroll to position [0, 0]
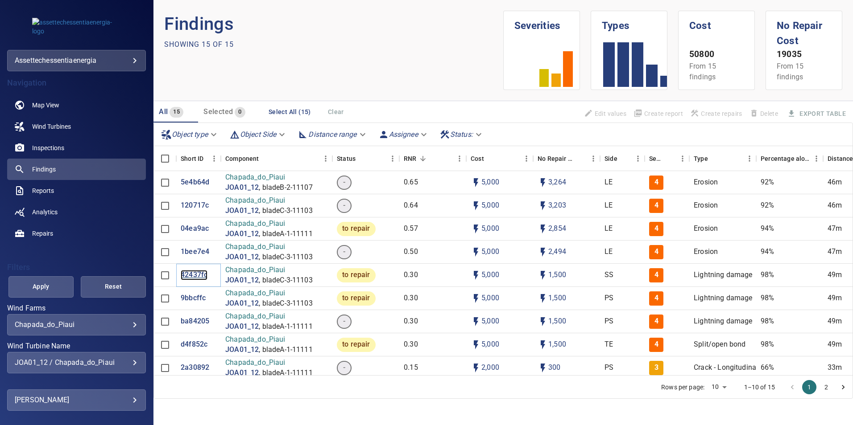
click at [201, 276] on p "42437fc" at bounding box center [194, 275] width 27 height 10
click at [192, 233] on p "04ea9ac" at bounding box center [195, 229] width 28 height 10
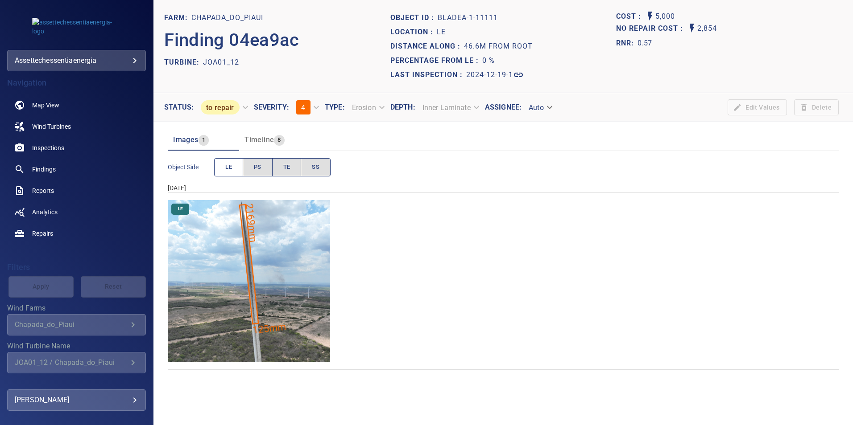
click at [228, 175] on button "LE" at bounding box center [228, 167] width 29 height 18
click at [242, 291] on img "Chapada_do_Piaui/JOA01_12/2024-12-19-1/2024-12-19-1/image16wp16.jpg" at bounding box center [249, 281] width 162 height 162
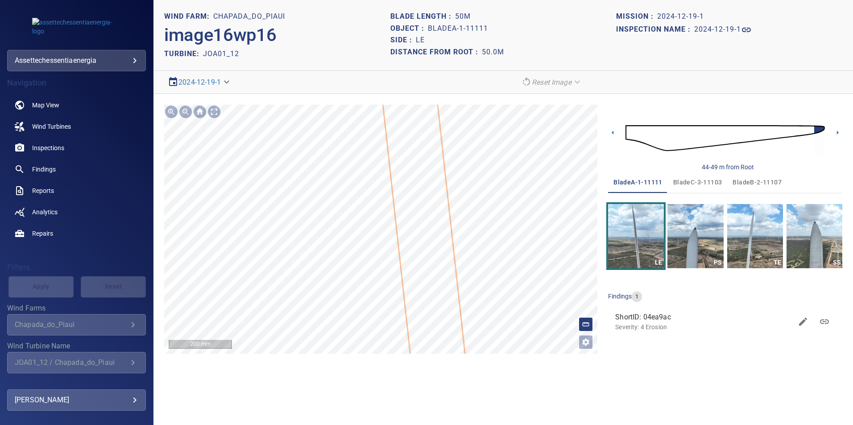
click at [424, 236] on icon at bounding box center [401, 22] width 153 height 927
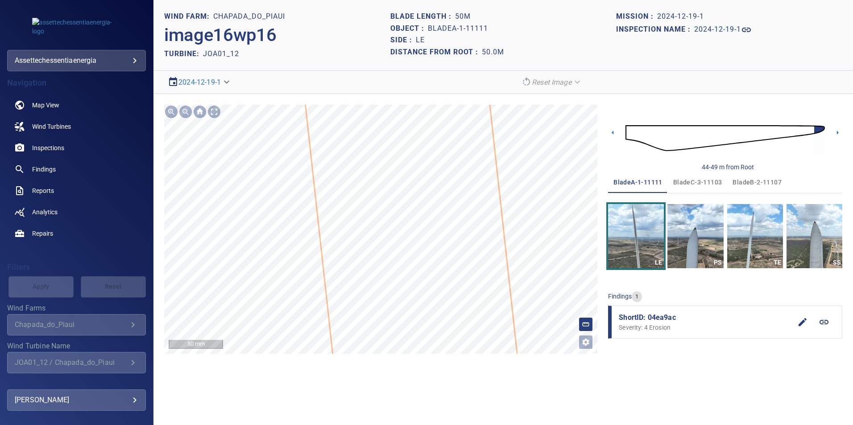
click at [428, 362] on div "**********" at bounding box center [502, 229] width 699 height 271
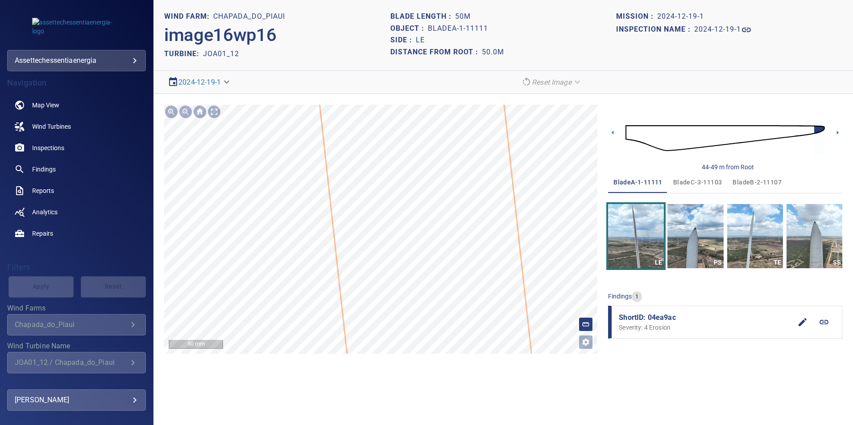
click at [426, 376] on section "**********" at bounding box center [502, 212] width 699 height 425
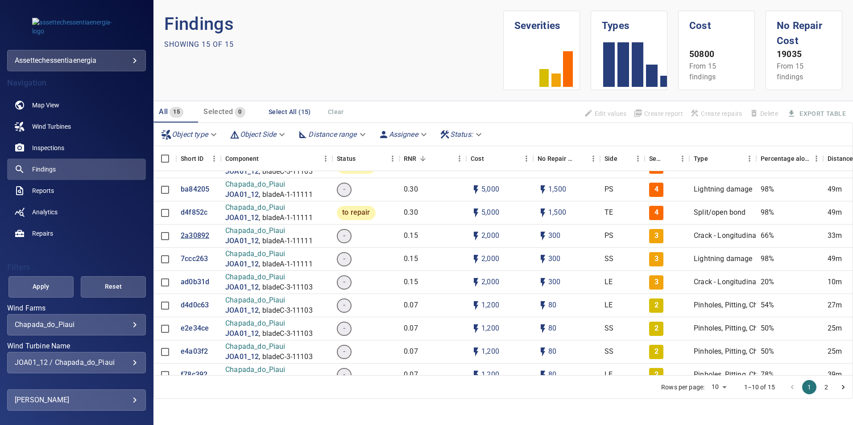
scroll to position [134, 0]
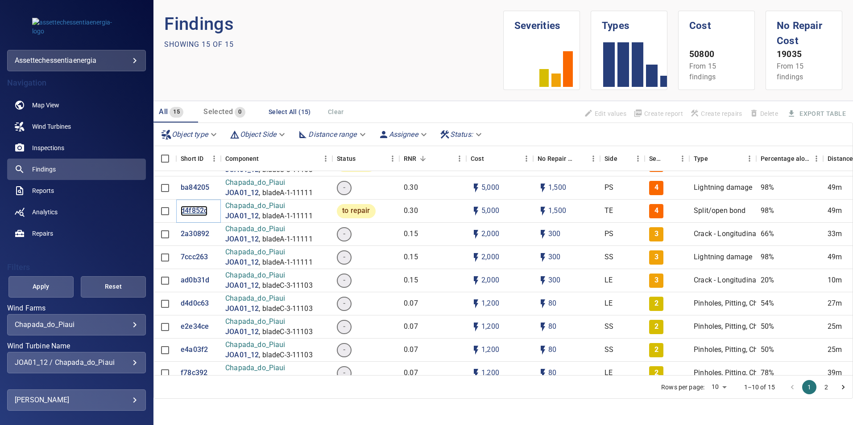
click at [193, 213] on p "d4f852c" at bounding box center [194, 211] width 27 height 10
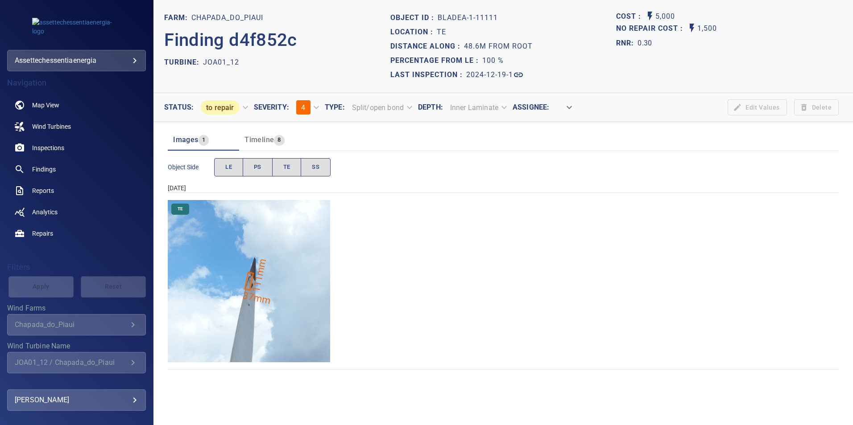
click at [251, 288] on img "Chapada_do_Piaui/JOA01_12/2024-12-19-1/2024-12-19-1/image69wp69.jpg" at bounding box center [249, 281] width 162 height 162
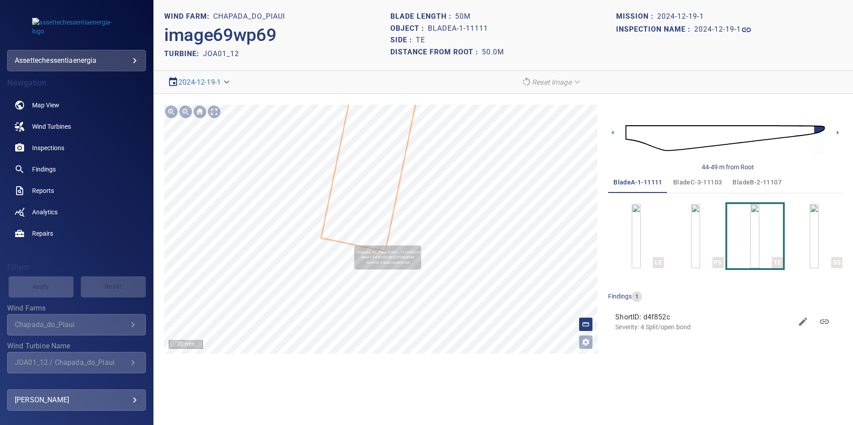
click at [370, 237] on icon at bounding box center [372, 151] width 101 height 199
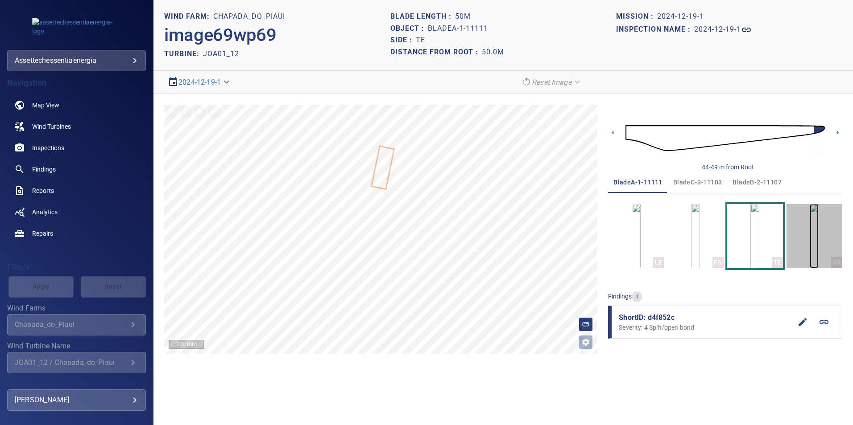
click at [809, 248] on img "button" at bounding box center [813, 236] width 9 height 64
